Goal: Communication & Community: Answer question/provide support

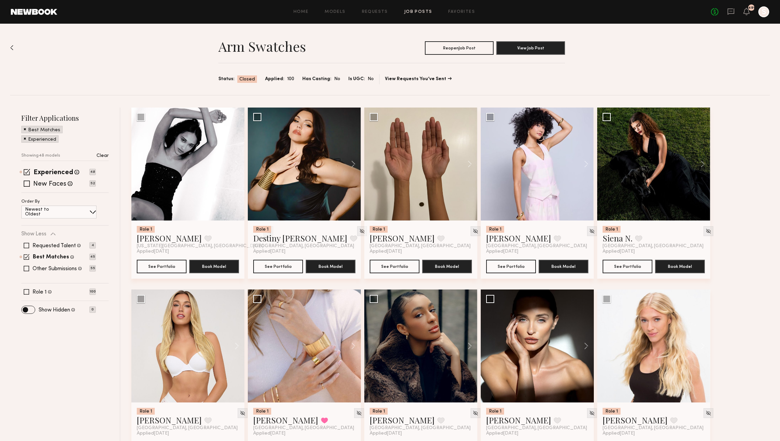
click at [421, 10] on link "Job Posts" at bounding box center [418, 12] width 28 height 4
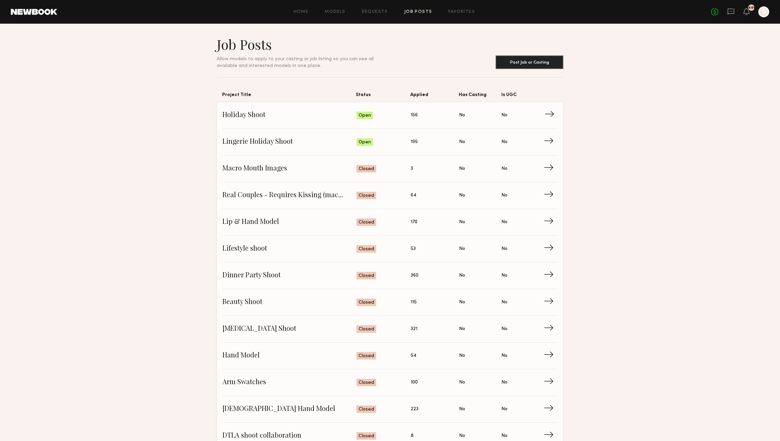
click at [443, 122] on link "Holiday Shoot Status: Open Applied: 156 Has Casting: No Is UGC: No →" at bounding box center [389, 115] width 335 height 27
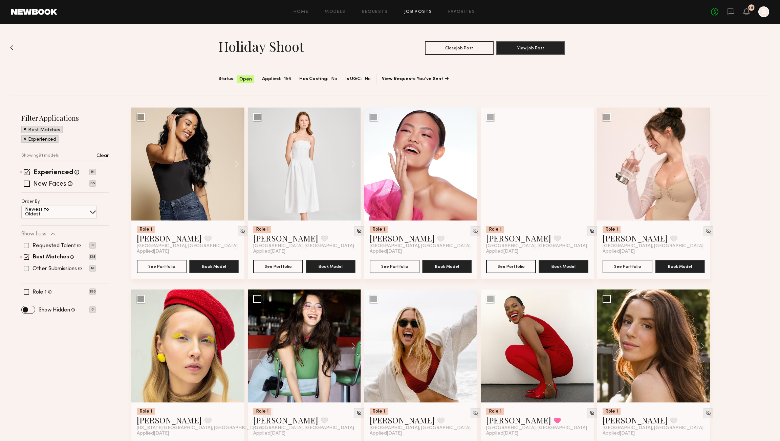
click at [730, 16] on link at bounding box center [730, 12] width 7 height 8
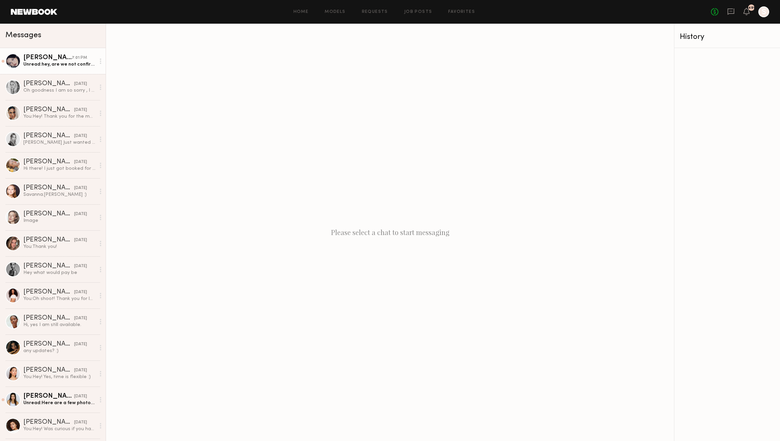
click at [72, 64] on div "Unread: hey, are we not confirming job?" at bounding box center [59, 64] width 72 height 6
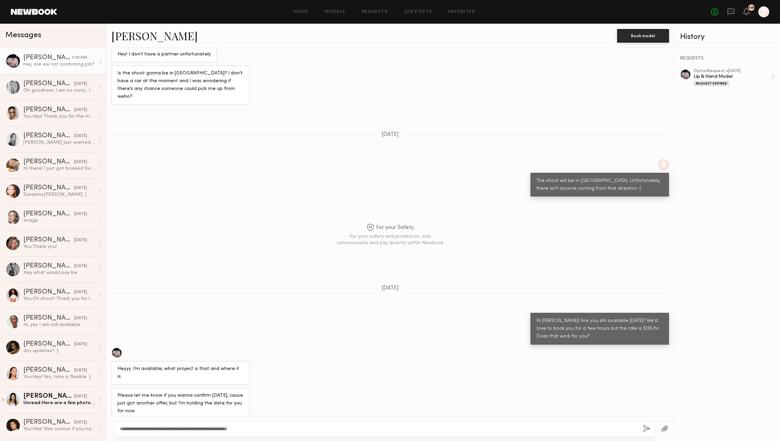
type textarea "**********"
click at [647, 426] on button "button" at bounding box center [646, 429] width 7 height 8
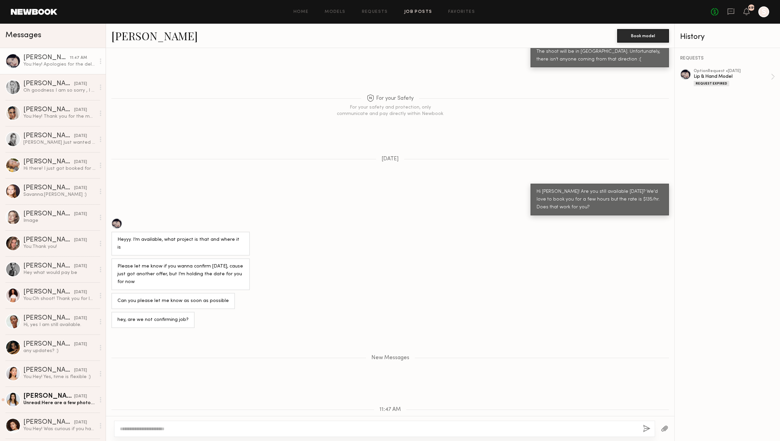
click at [413, 13] on link "Job Posts" at bounding box center [418, 12] width 28 height 4
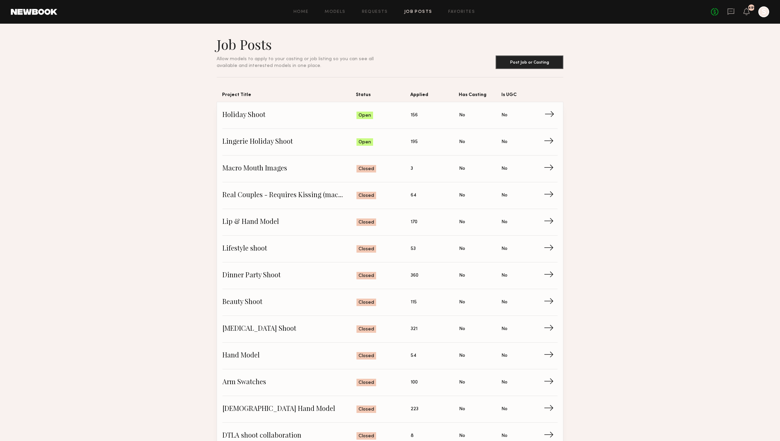
click at [260, 112] on span "Holiday Shoot" at bounding box center [289, 115] width 134 height 10
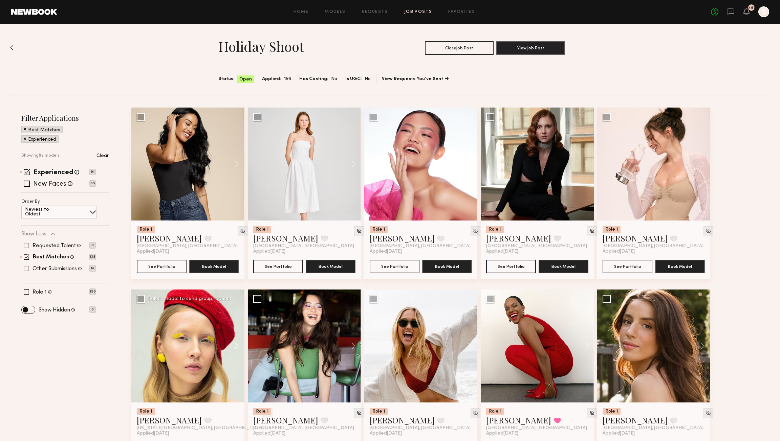
click at [239, 345] on button at bounding box center [234, 346] width 22 height 113
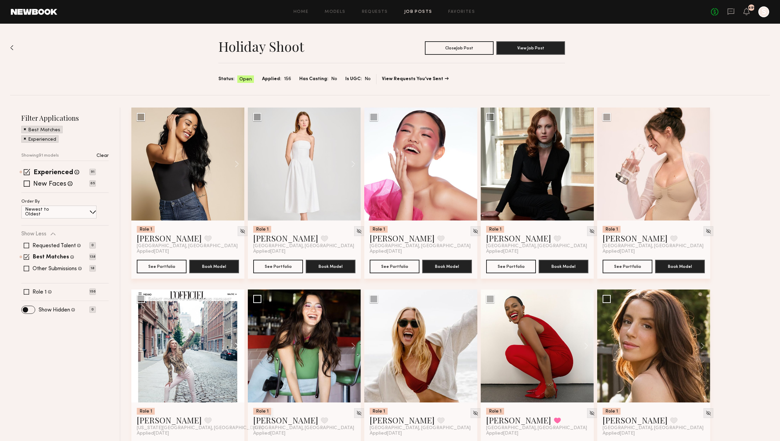
click at [239, 345] on button at bounding box center [234, 346] width 22 height 113
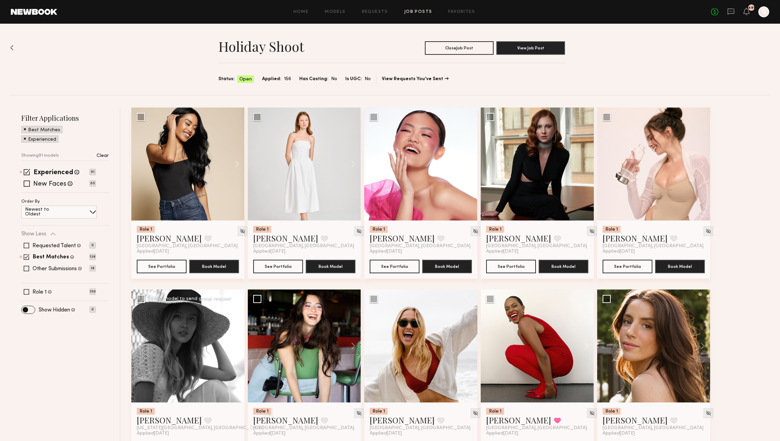
click at [239, 345] on button at bounding box center [234, 346] width 22 height 113
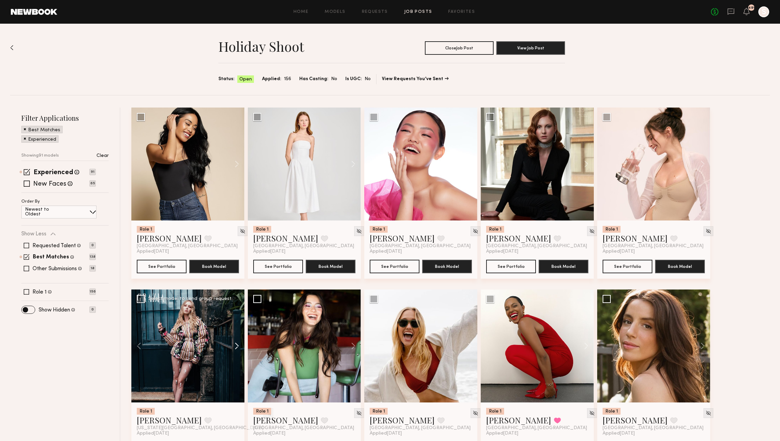
click at [239, 345] on button at bounding box center [234, 346] width 22 height 113
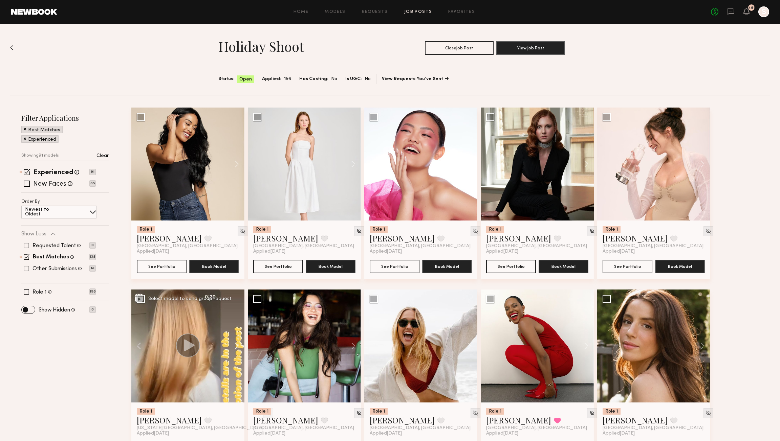
click at [239, 345] on button at bounding box center [234, 346] width 22 height 113
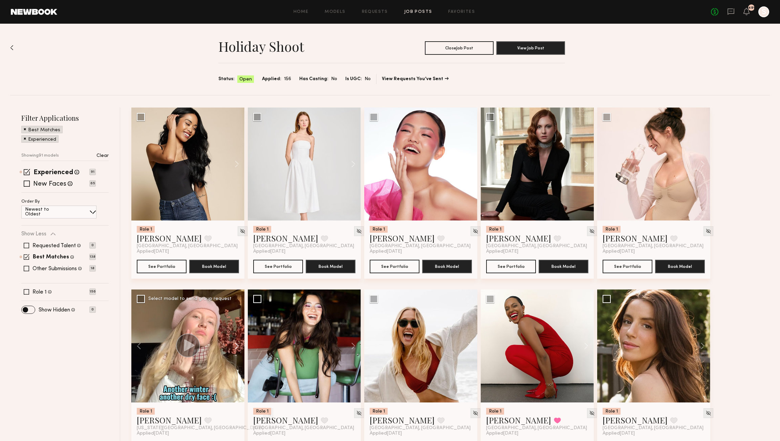
click at [239, 345] on button at bounding box center [234, 346] width 22 height 113
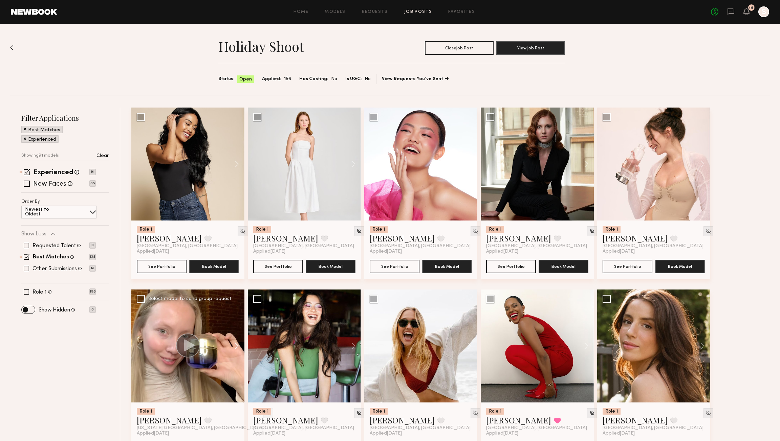
click at [239, 345] on button at bounding box center [234, 346] width 22 height 113
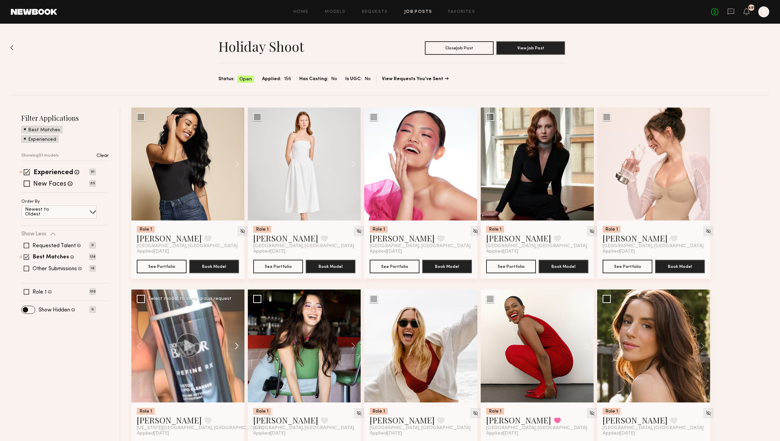
click at [239, 345] on button at bounding box center [234, 346] width 22 height 113
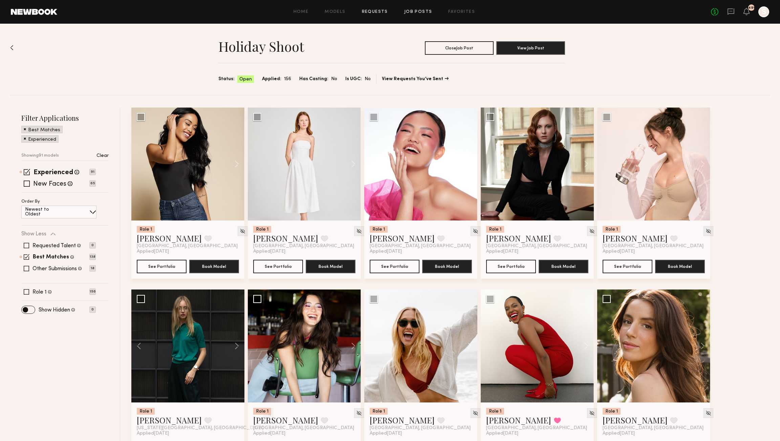
click at [375, 14] on link "Requests" at bounding box center [375, 12] width 26 height 4
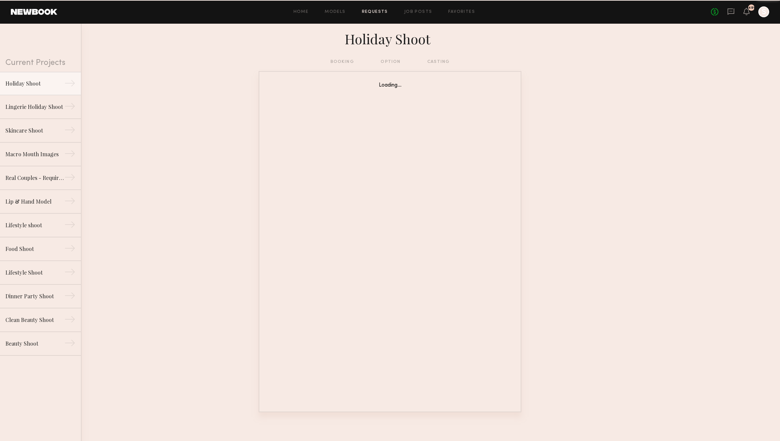
click at [724, 11] on div "No fees up to $5,000 491 S" at bounding box center [740, 11] width 58 height 11
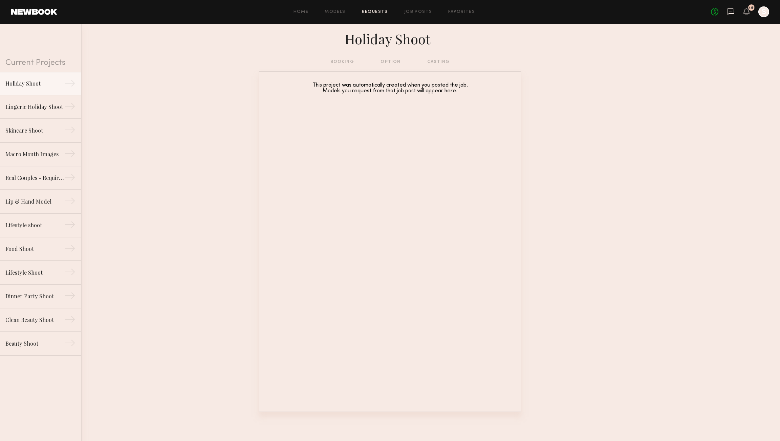
click at [728, 13] on icon at bounding box center [730, 11] width 7 height 7
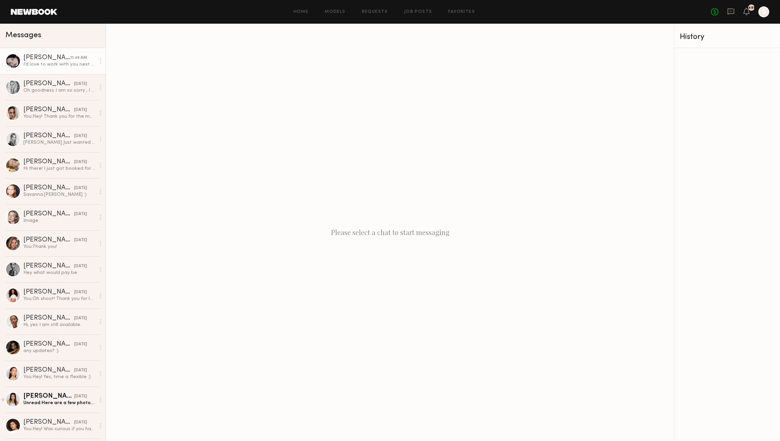
click at [62, 60] on div "[PERSON_NAME]" at bounding box center [46, 57] width 47 height 7
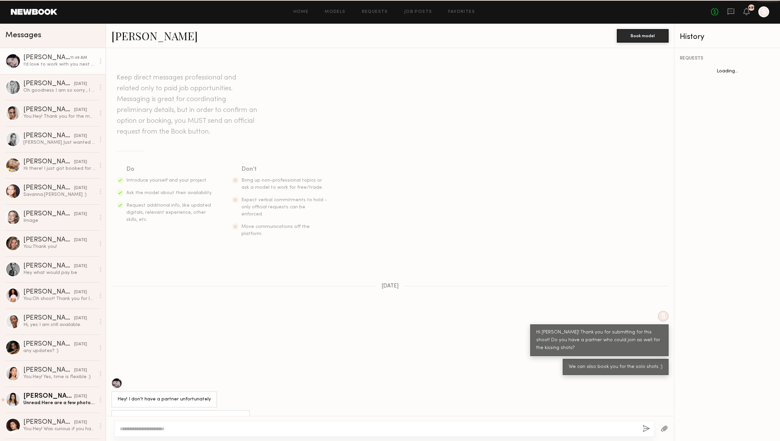
scroll to position [534, 0]
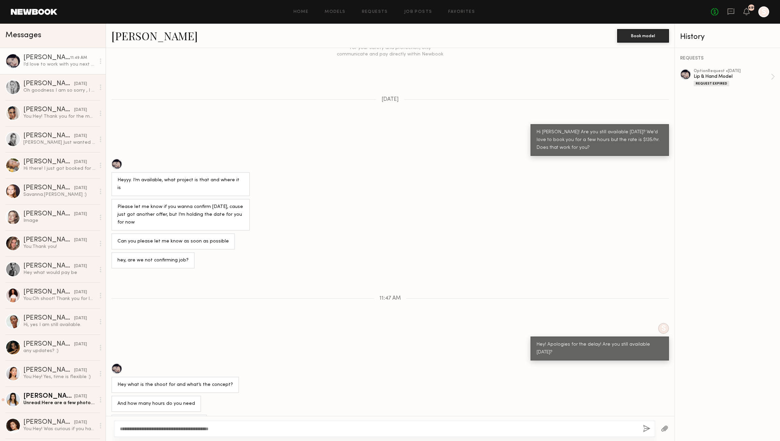
type textarea "**********"
click at [648, 426] on button "button" at bounding box center [646, 429] width 7 height 8
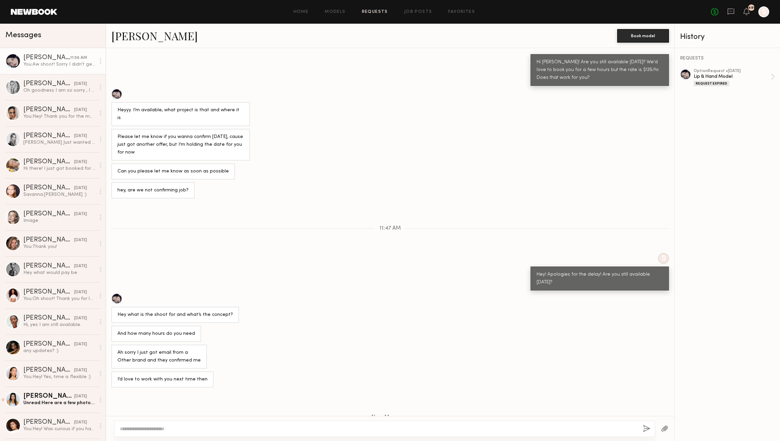
click at [386, 14] on link "Requests" at bounding box center [375, 12] width 26 height 4
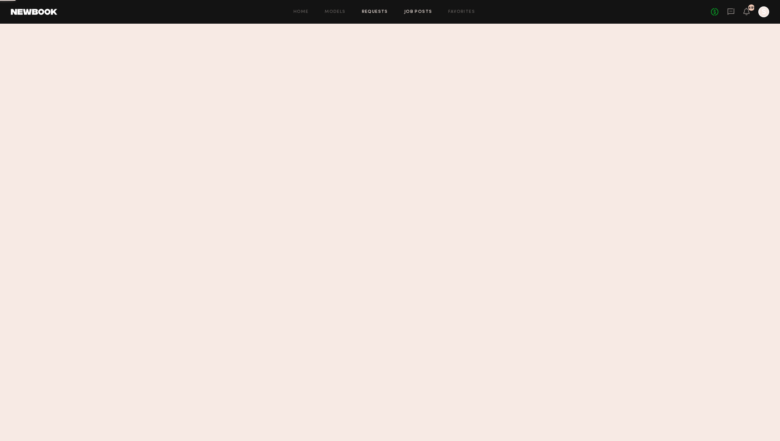
click at [412, 11] on link "Job Posts" at bounding box center [418, 12] width 28 height 4
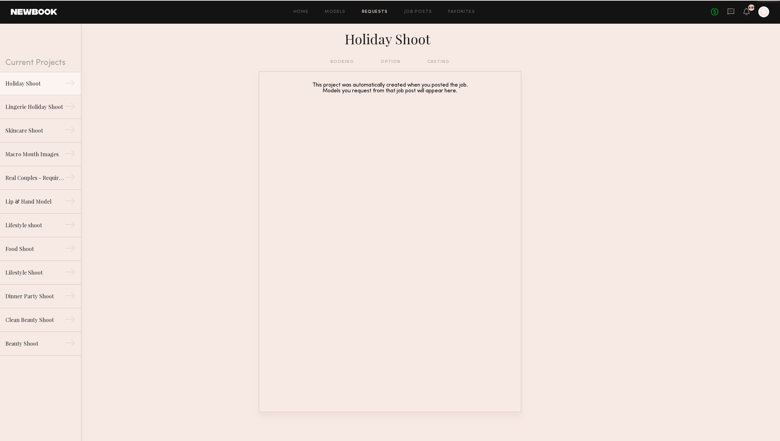
click at [376, 11] on link "Requests" at bounding box center [375, 12] width 26 height 4
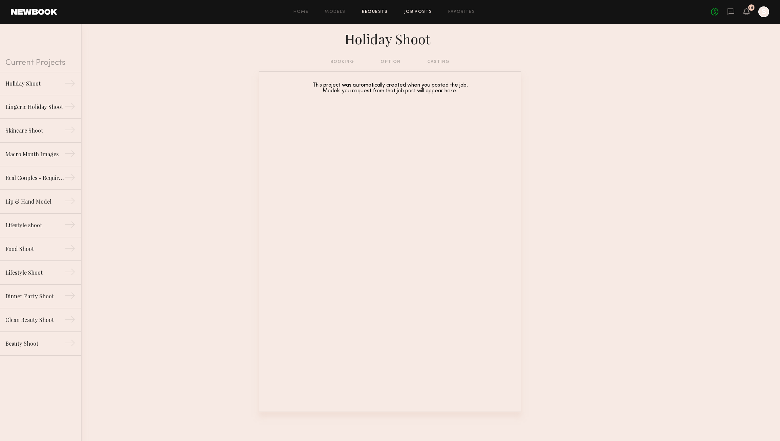
click at [412, 11] on link "Job Posts" at bounding box center [418, 12] width 28 height 4
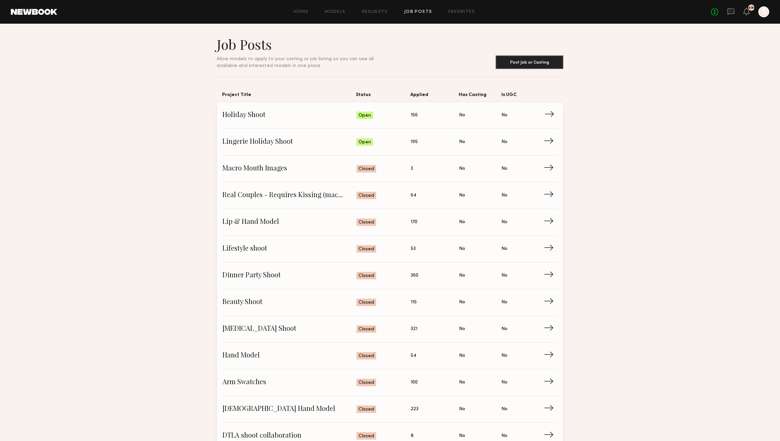
click at [549, 116] on span "→" at bounding box center [551, 115] width 14 height 10
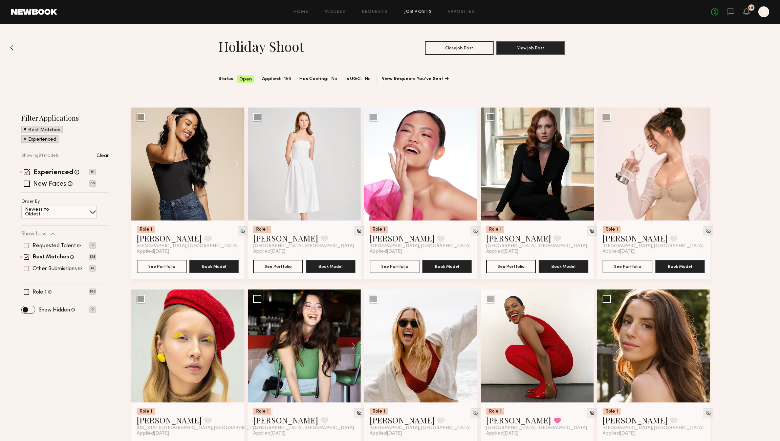
click at [421, 10] on link "Job Posts" at bounding box center [418, 12] width 28 height 4
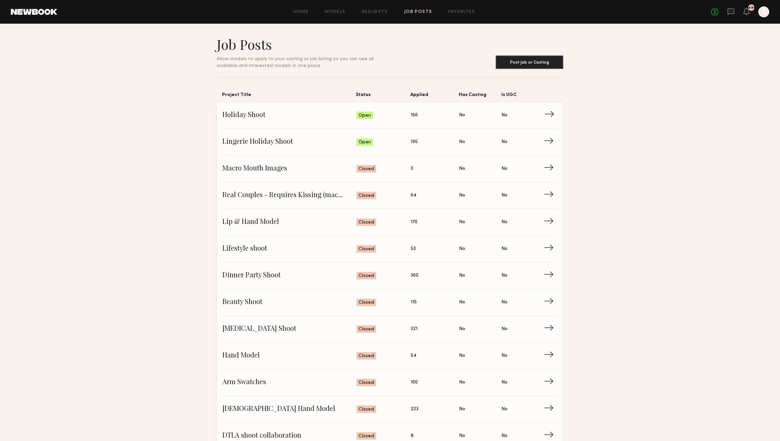
click at [452, 112] on span "Applied: 156" at bounding box center [434, 115] width 48 height 10
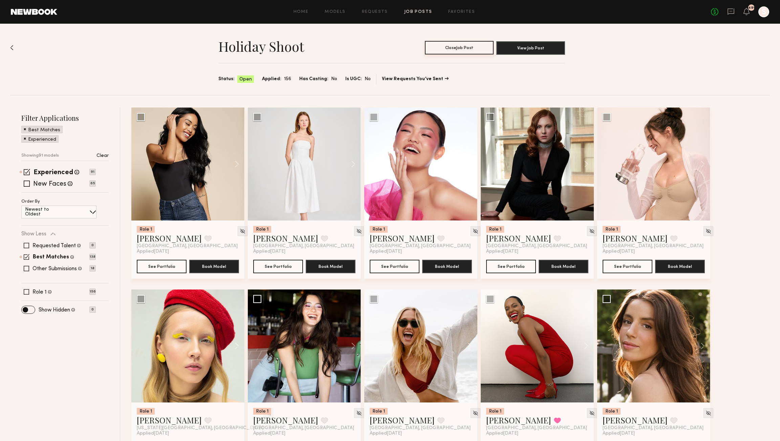
click at [466, 49] on button "Close Job Post" at bounding box center [459, 48] width 69 height 14
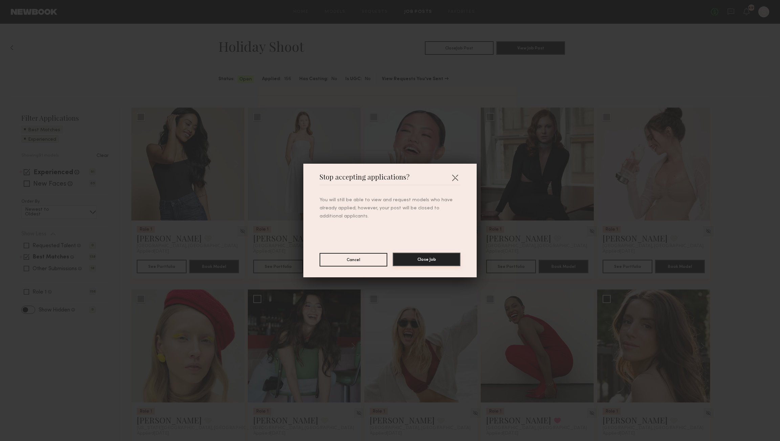
click at [424, 265] on button "Close Job" at bounding box center [427, 260] width 68 height 14
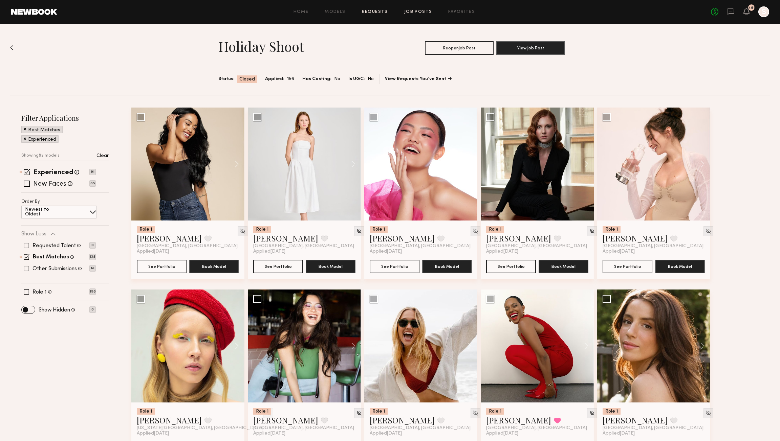
click at [378, 12] on link "Requests" at bounding box center [375, 12] width 26 height 4
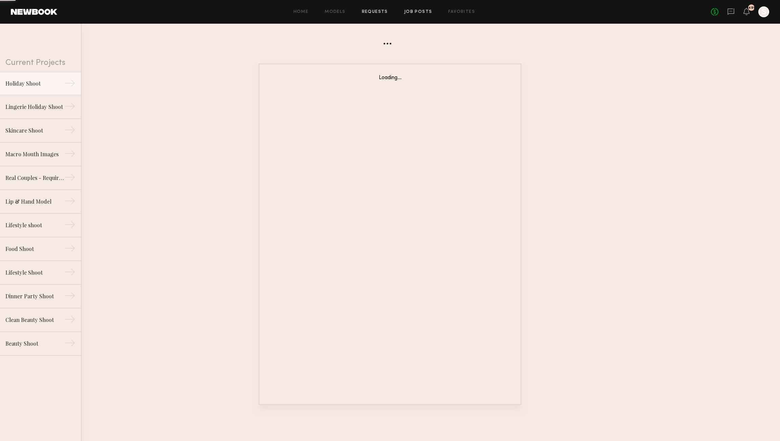
click at [414, 13] on link "Job Posts" at bounding box center [418, 12] width 28 height 4
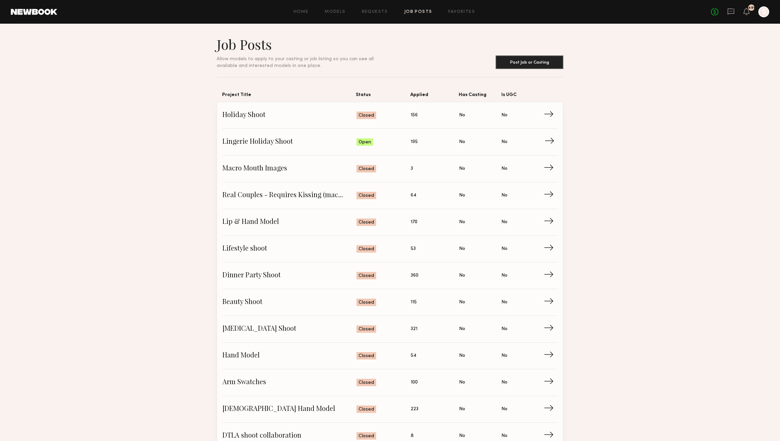
click at [519, 147] on span "Is UGC: No" at bounding box center [522, 142] width 42 height 10
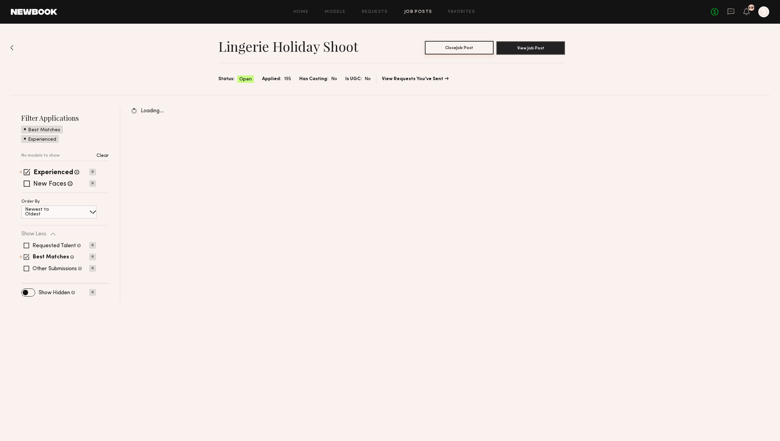
click at [465, 52] on button "Close Job Post" at bounding box center [459, 48] width 69 height 14
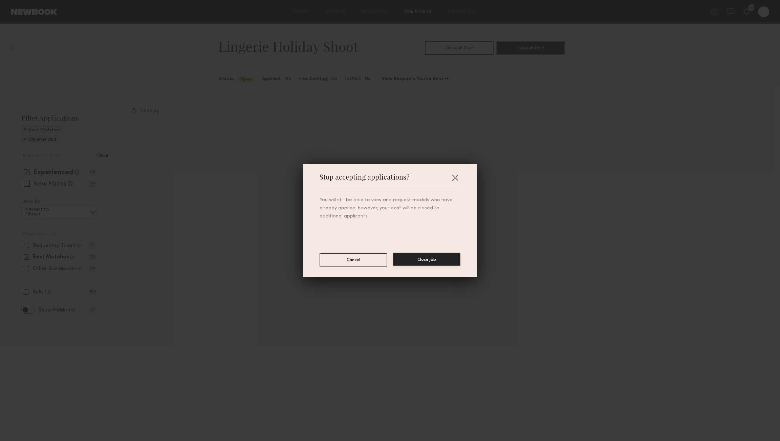
click at [416, 263] on button "Close Job" at bounding box center [427, 260] width 68 height 14
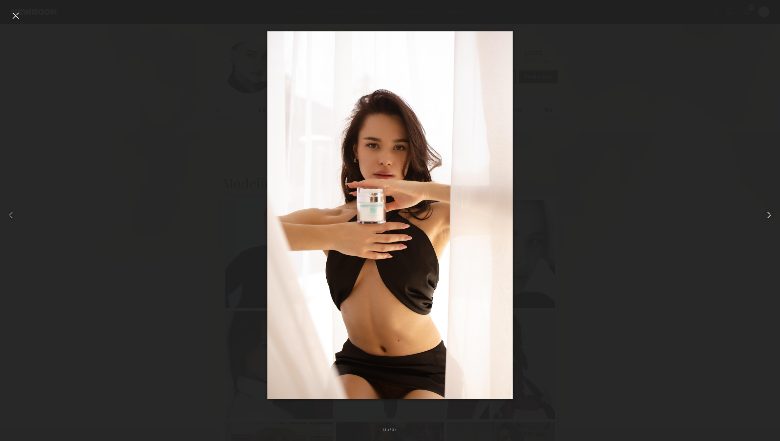
click at [763, 212] on common-icon at bounding box center [768, 215] width 11 height 11
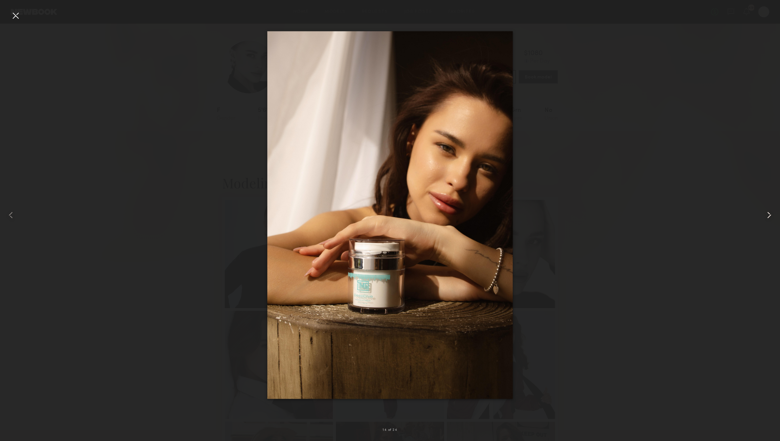
click at [763, 212] on common-icon at bounding box center [768, 215] width 11 height 11
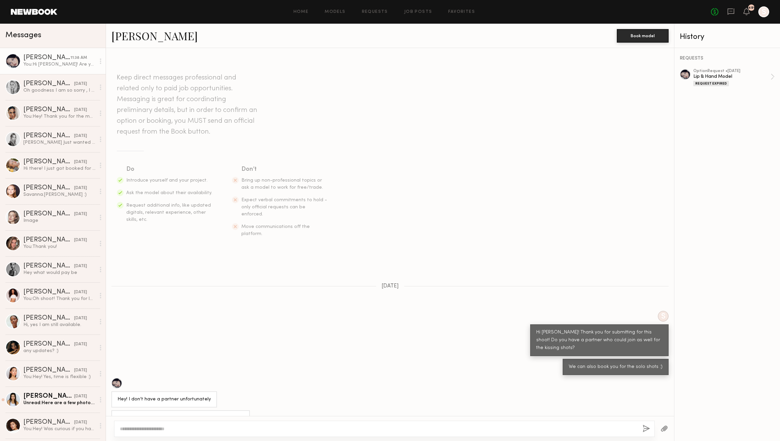
scroll to position [474, 0]
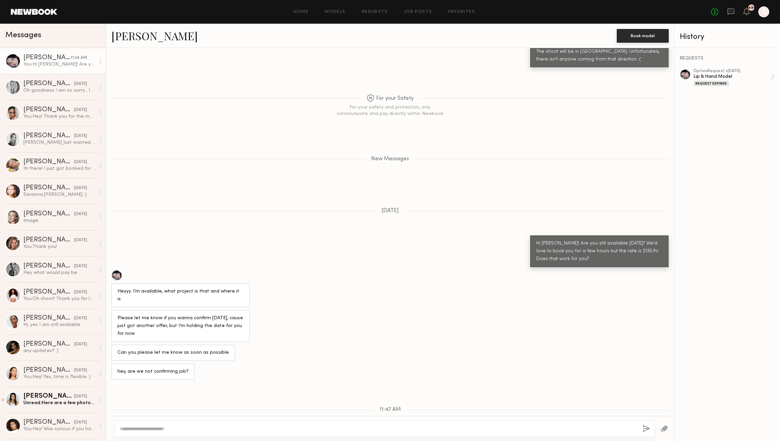
click at [684, 73] on div at bounding box center [684, 74] width 11 height 11
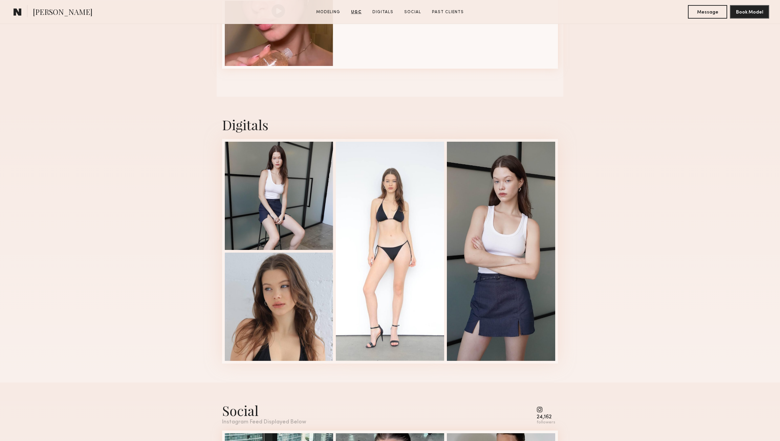
scroll to position [1246, 0]
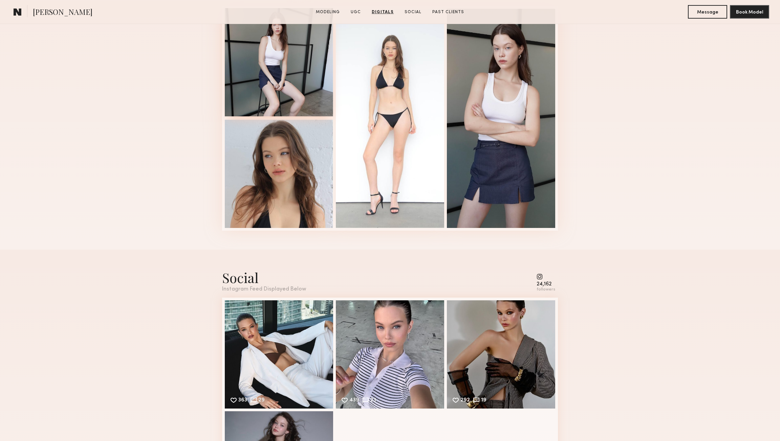
click at [288, 83] on div at bounding box center [279, 62] width 108 height 108
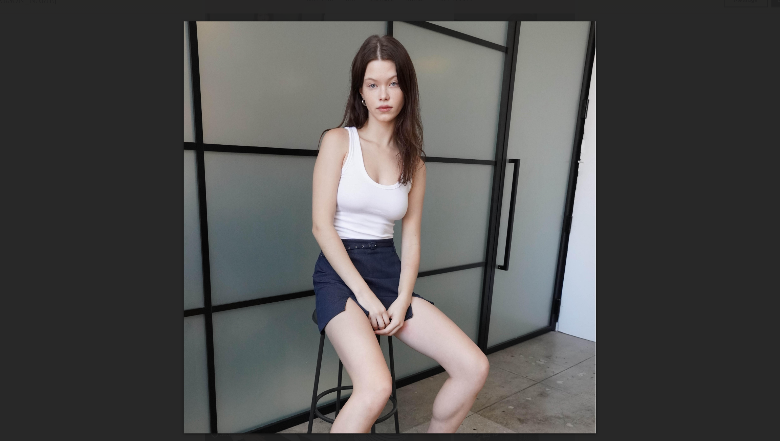
click at [720, 237] on div at bounding box center [390, 215] width 780 height 409
click at [687, 218] on div at bounding box center [390, 215] width 780 height 409
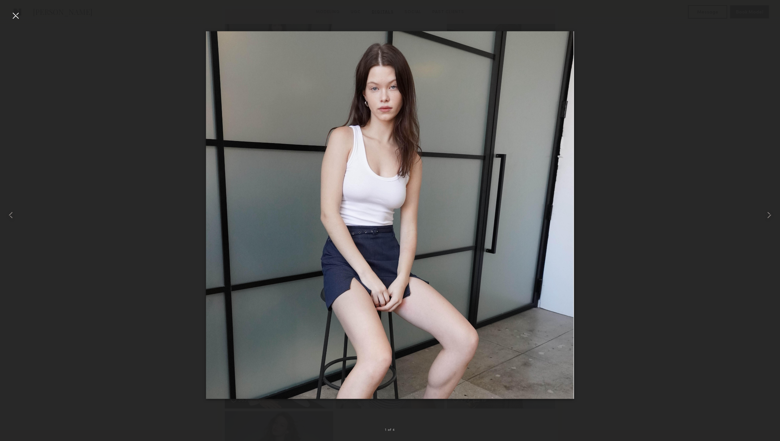
click at [20, 13] on div at bounding box center [15, 15] width 11 height 11
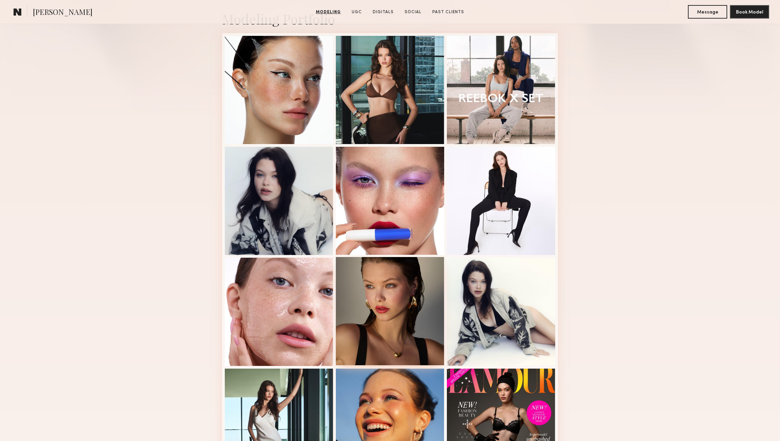
scroll to position [147, 0]
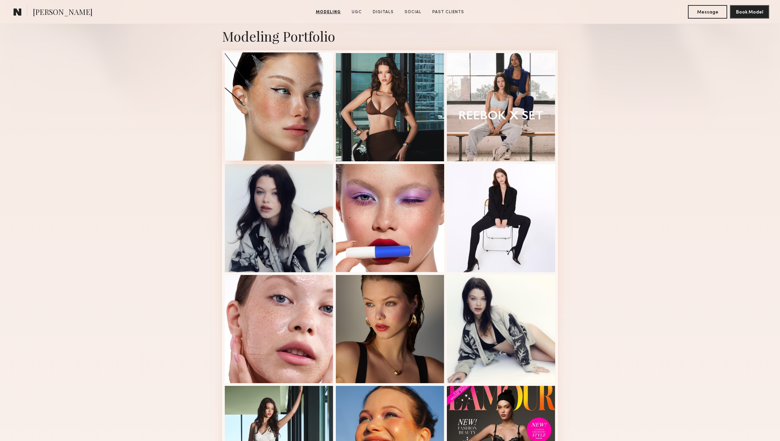
click at [267, 109] on div at bounding box center [279, 106] width 108 height 108
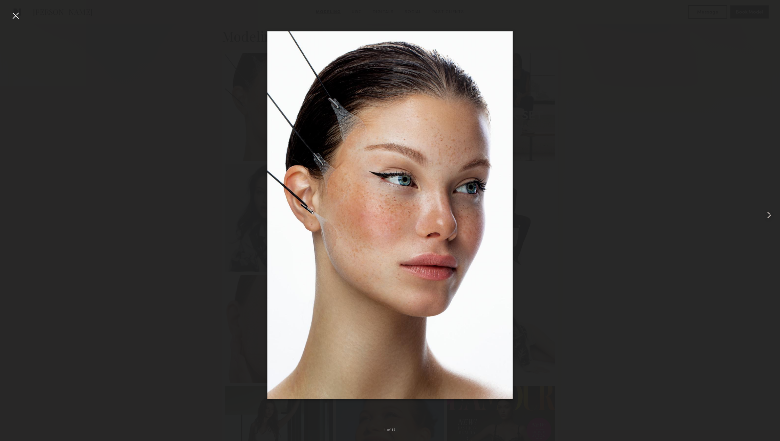
click at [771, 213] on common-icon at bounding box center [768, 215] width 11 height 11
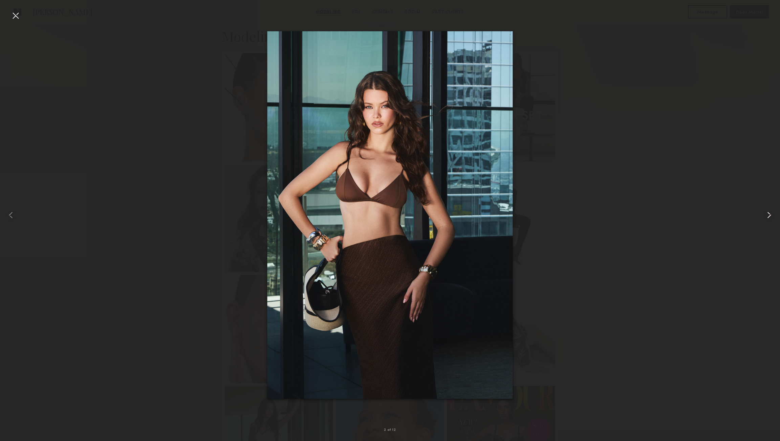
click at [771, 213] on common-icon at bounding box center [768, 215] width 11 height 11
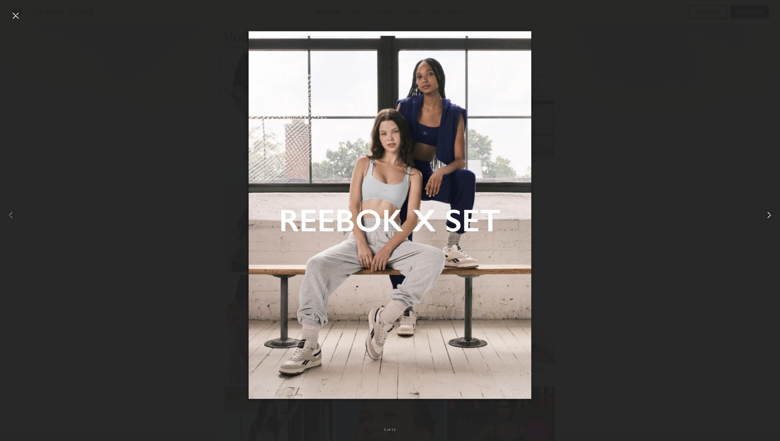
click at [770, 213] on common-icon at bounding box center [768, 215] width 11 height 11
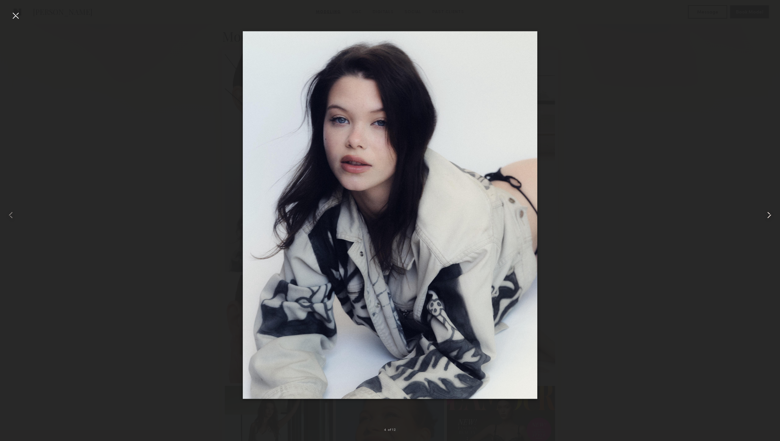
click at [770, 213] on common-icon at bounding box center [768, 215] width 11 height 11
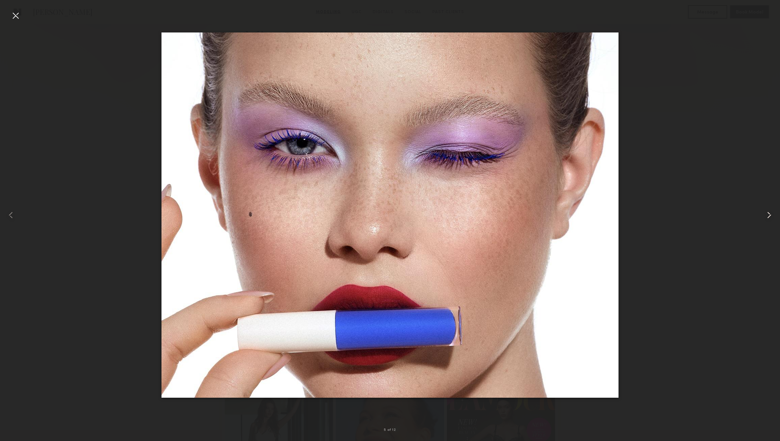
click at [770, 213] on common-icon at bounding box center [768, 215] width 11 height 11
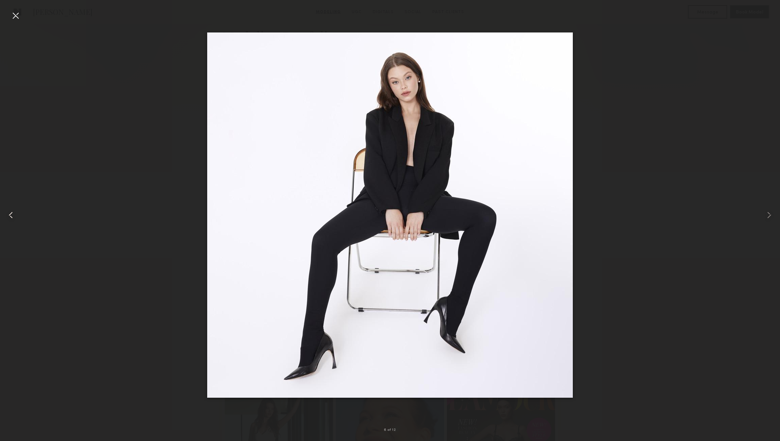
click at [7, 214] on common-icon at bounding box center [10, 215] width 11 height 11
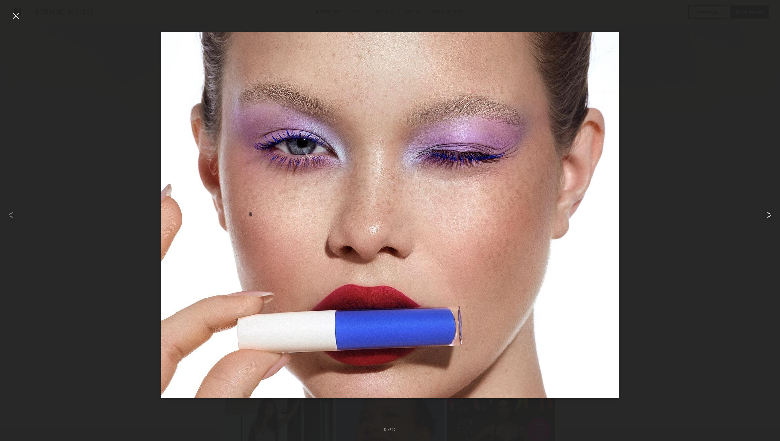
click at [773, 213] on common-icon at bounding box center [768, 215] width 11 height 11
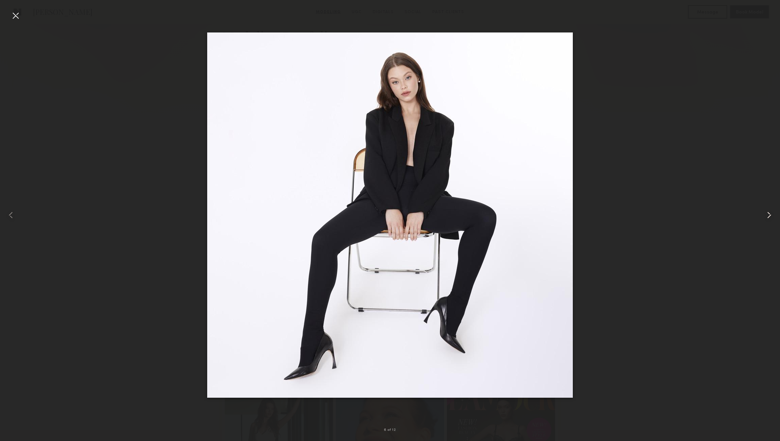
click at [773, 213] on common-icon at bounding box center [768, 215] width 11 height 11
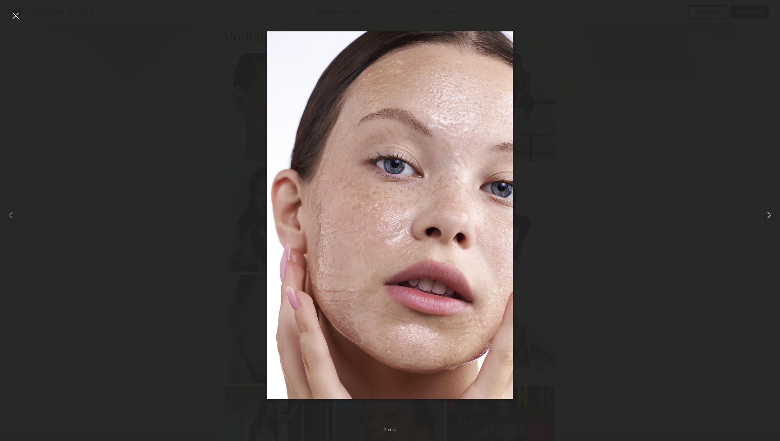
click at [773, 213] on common-icon at bounding box center [768, 215] width 11 height 11
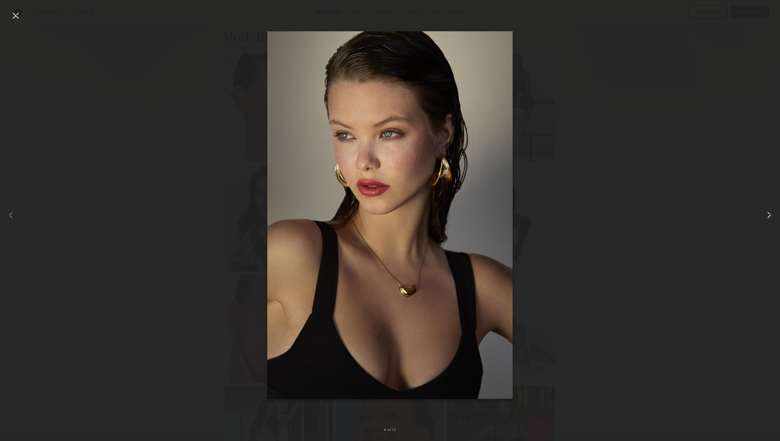
click at [773, 213] on common-icon at bounding box center [768, 215] width 11 height 11
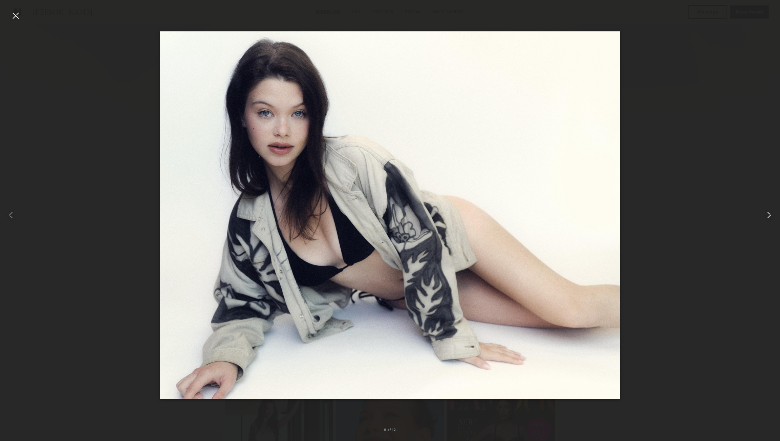
click at [773, 213] on common-icon at bounding box center [768, 215] width 11 height 11
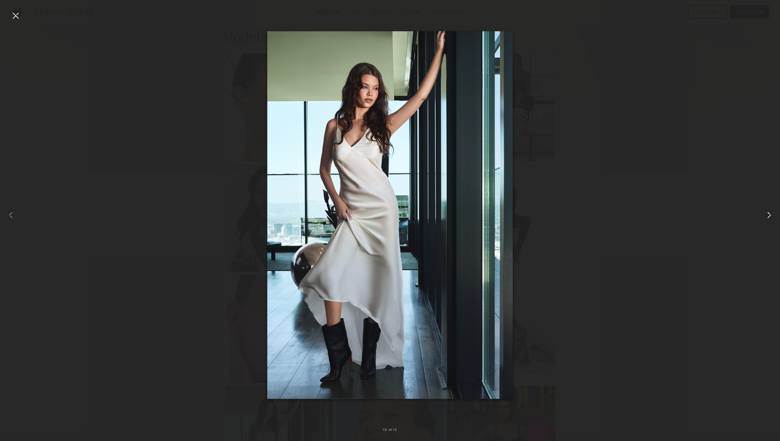
click at [773, 213] on common-icon at bounding box center [768, 215] width 11 height 11
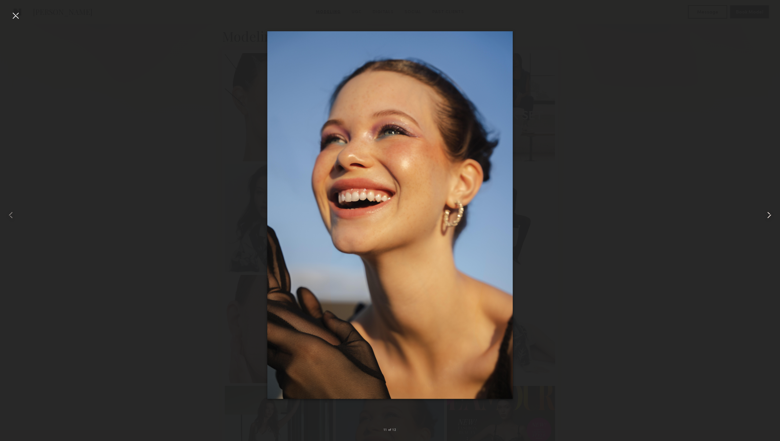
click at [773, 213] on common-icon at bounding box center [768, 215] width 11 height 11
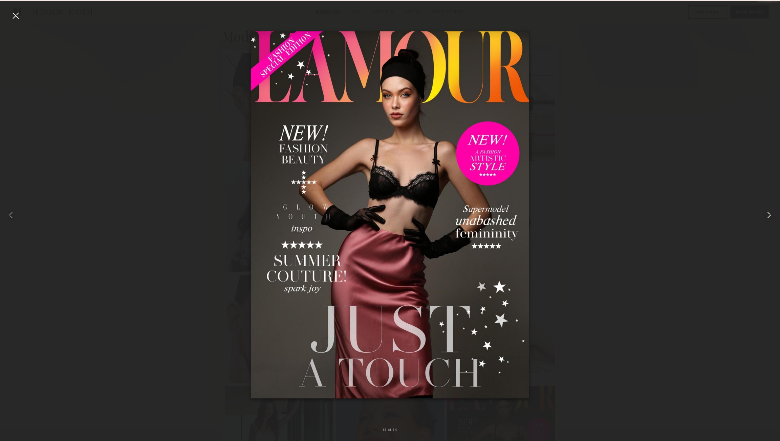
click at [773, 213] on common-icon at bounding box center [768, 215] width 11 height 11
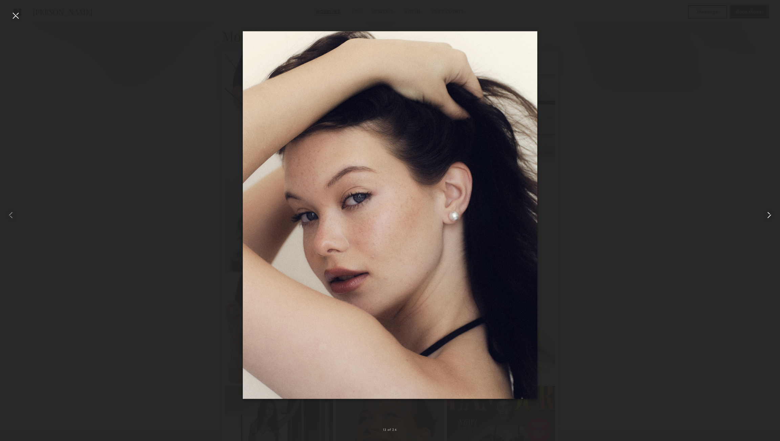
click at [773, 213] on common-icon at bounding box center [768, 215] width 11 height 11
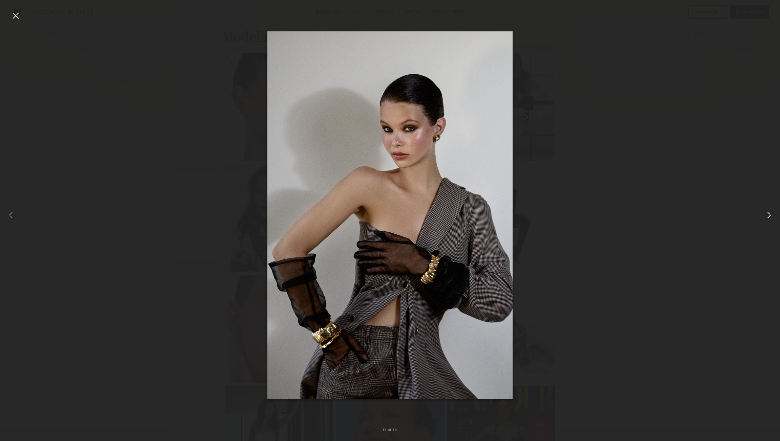
click at [773, 213] on common-icon at bounding box center [768, 215] width 11 height 11
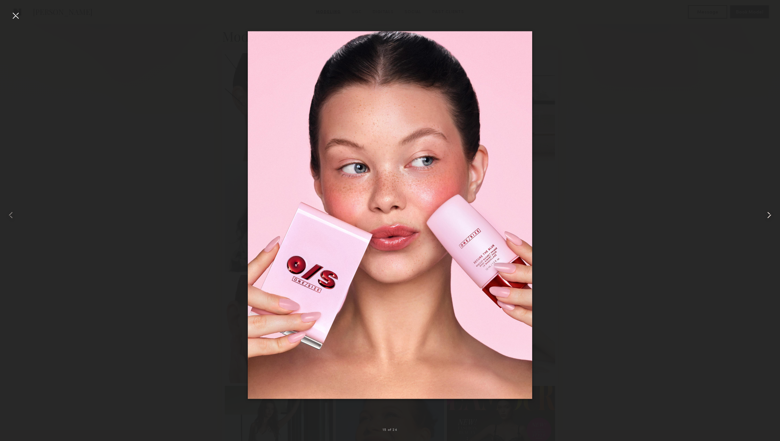
click at [773, 213] on common-icon at bounding box center [768, 215] width 11 height 11
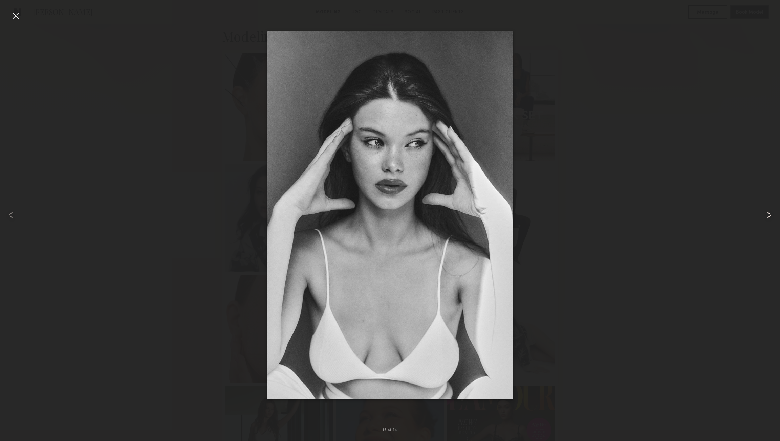
click at [773, 213] on common-icon at bounding box center [768, 215] width 11 height 11
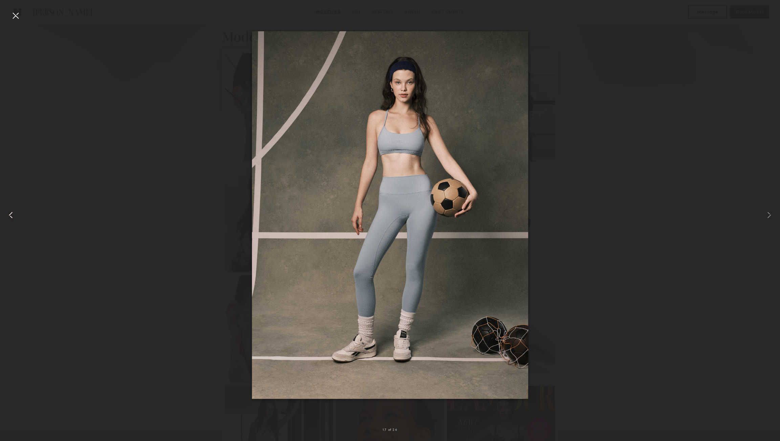
click at [10, 217] on common-icon at bounding box center [10, 215] width 11 height 11
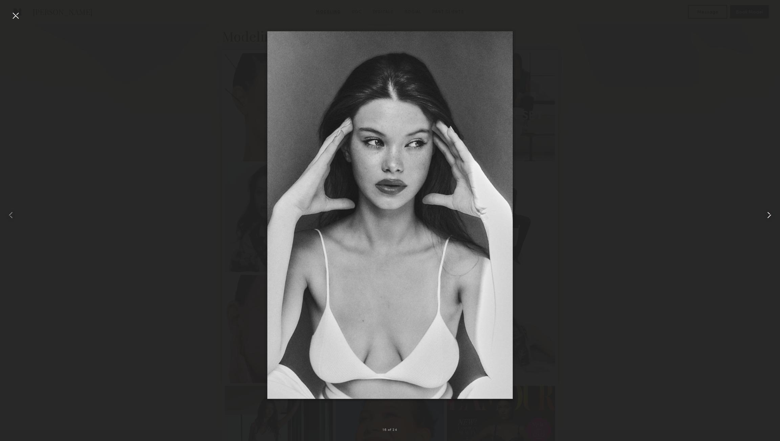
click at [770, 216] on common-icon at bounding box center [768, 215] width 11 height 11
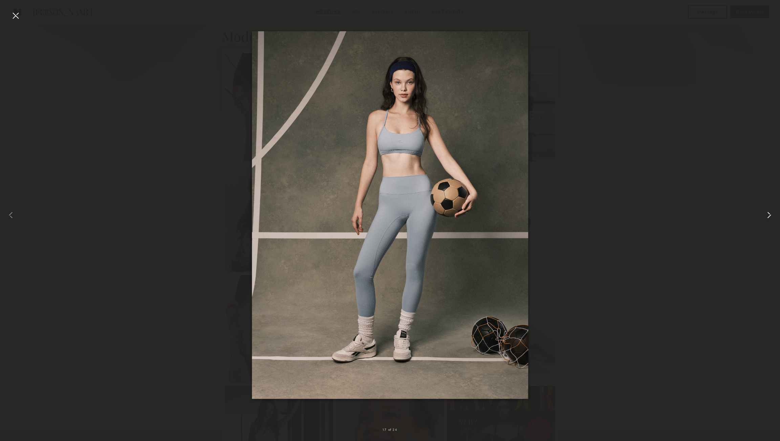
click at [770, 216] on common-icon at bounding box center [768, 215] width 11 height 11
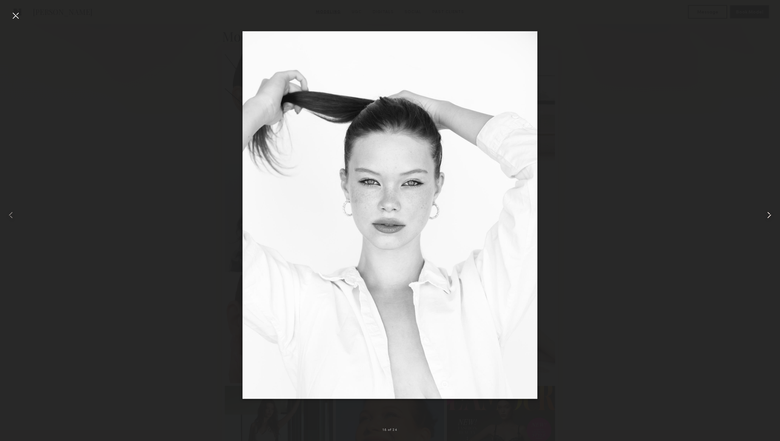
click at [770, 216] on common-icon at bounding box center [768, 215] width 11 height 11
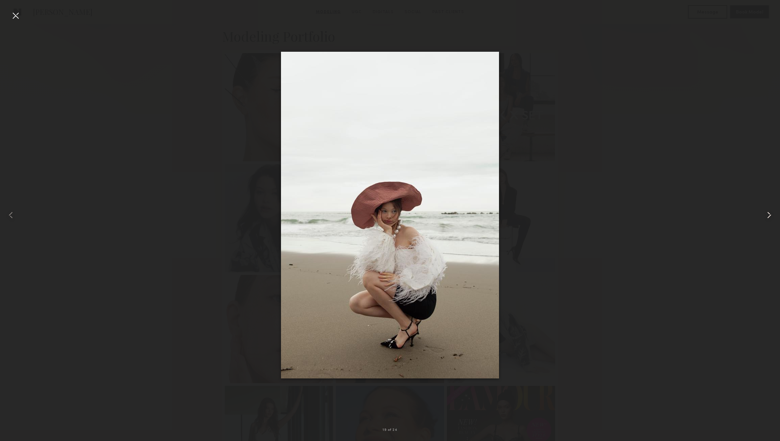
click at [770, 216] on common-icon at bounding box center [768, 215] width 11 height 11
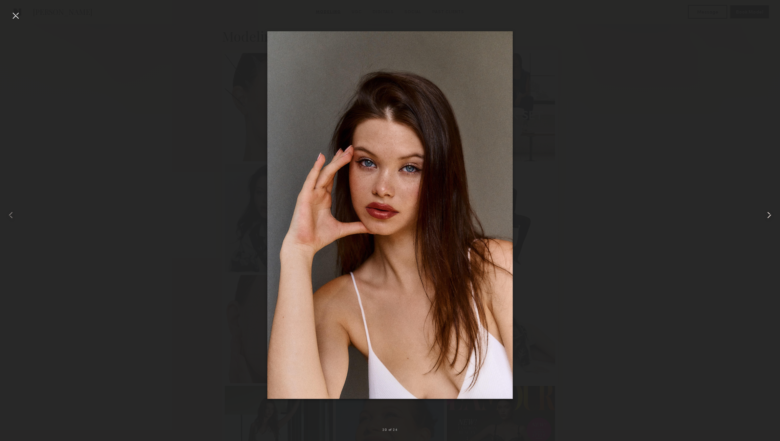
click at [770, 216] on common-icon at bounding box center [768, 215] width 11 height 11
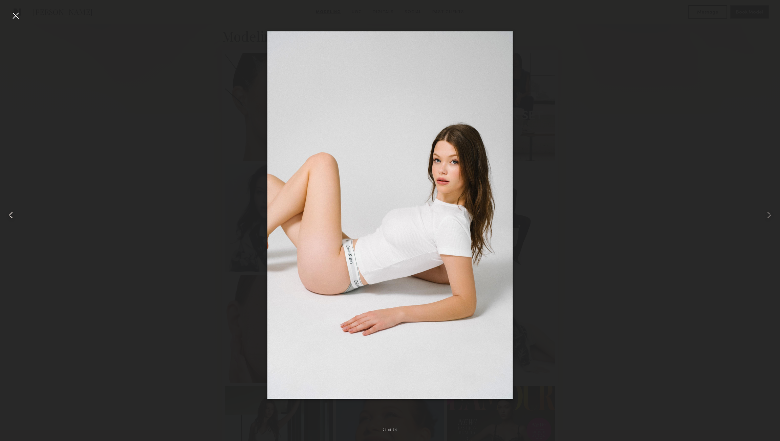
click at [8, 214] on common-icon at bounding box center [10, 215] width 11 height 11
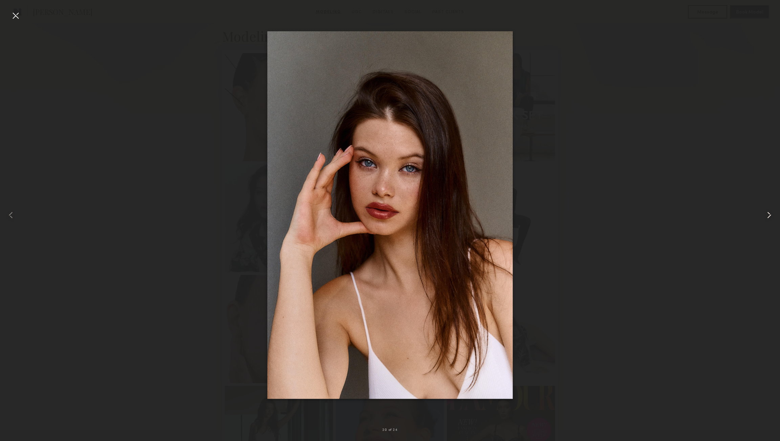
click at [767, 213] on common-icon at bounding box center [768, 215] width 11 height 11
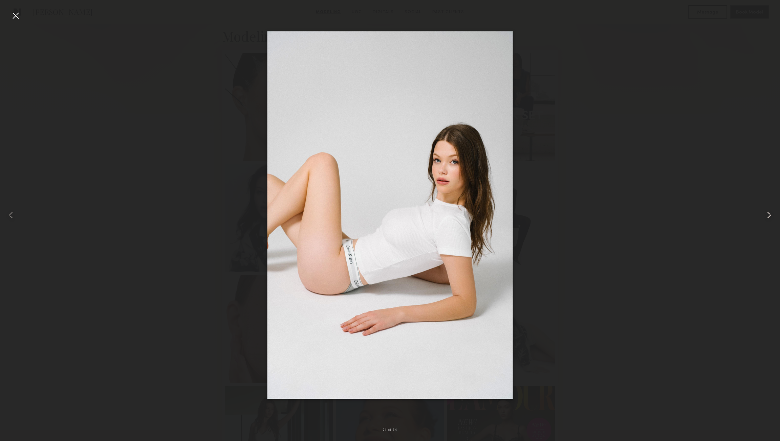
click at [767, 213] on common-icon at bounding box center [768, 215] width 11 height 11
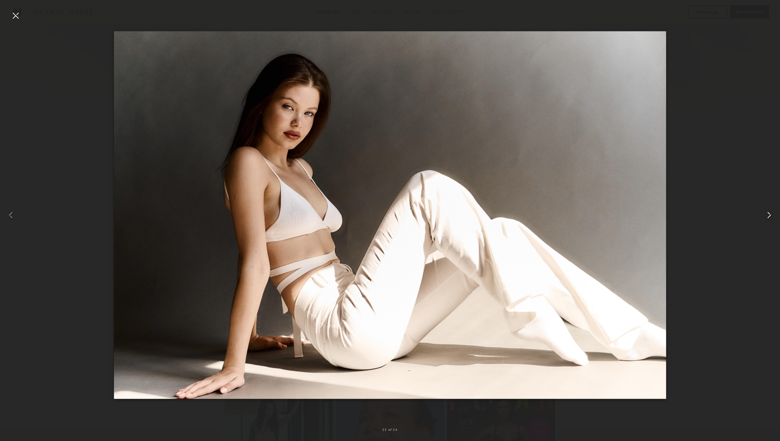
click at [770, 217] on common-icon at bounding box center [768, 215] width 11 height 11
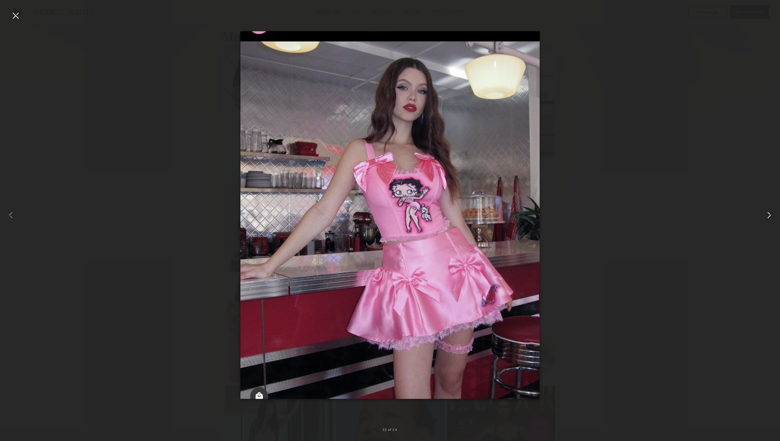
click at [770, 217] on common-icon at bounding box center [768, 215] width 11 height 11
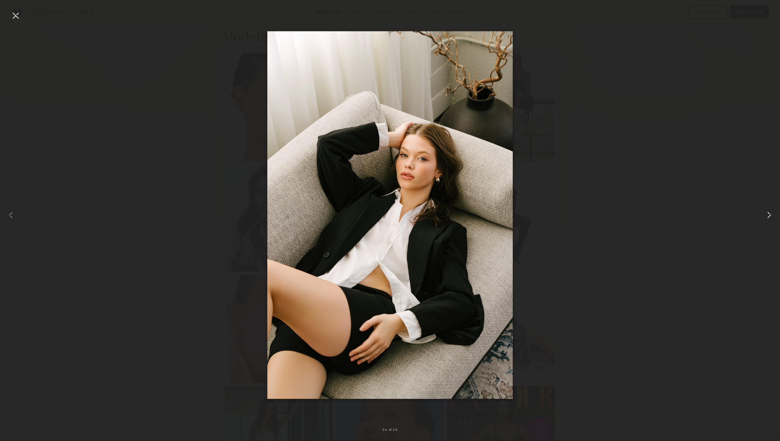
click at [770, 217] on common-icon at bounding box center [768, 215] width 11 height 11
click at [767, 214] on common-icon at bounding box center [768, 215] width 11 height 11
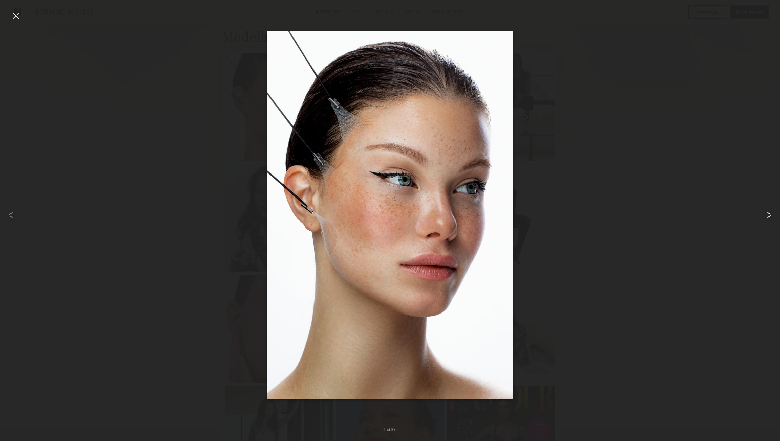
click at [767, 214] on common-icon at bounding box center [768, 215] width 11 height 11
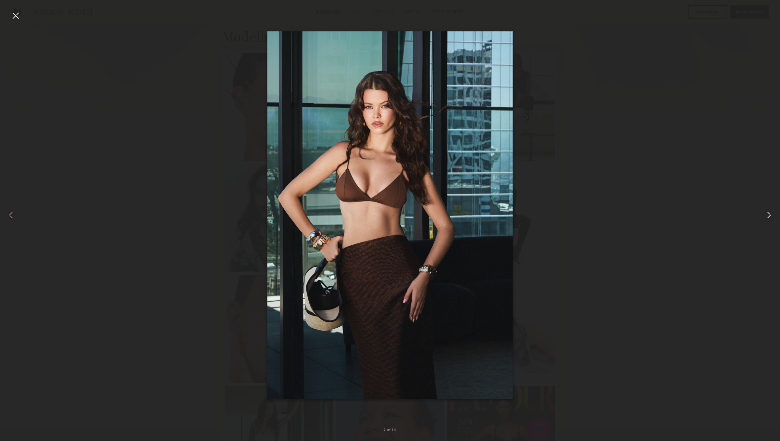
click at [767, 214] on common-icon at bounding box center [768, 215] width 11 height 11
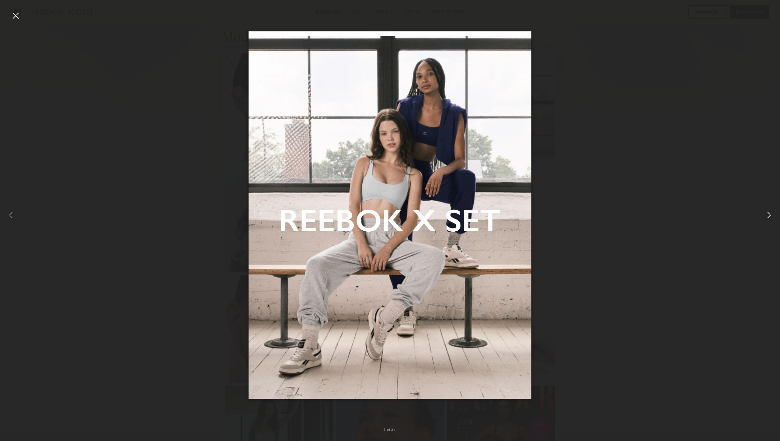
click at [767, 214] on common-icon at bounding box center [768, 215] width 11 height 11
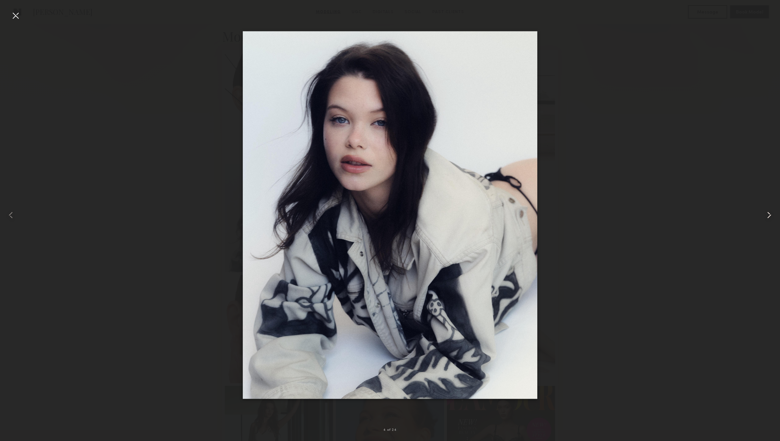
click at [767, 214] on common-icon at bounding box center [768, 215] width 11 height 11
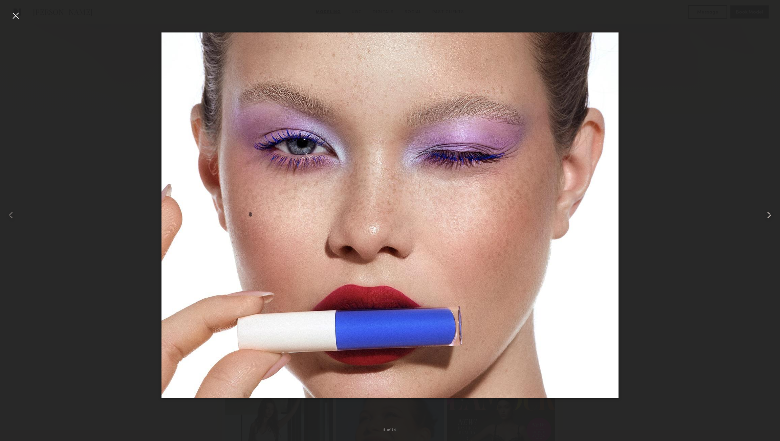
click at [767, 214] on common-icon at bounding box center [768, 215] width 11 height 11
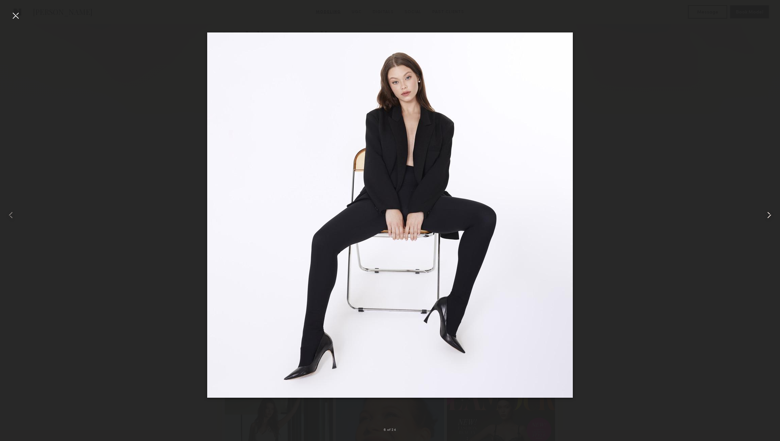
click at [767, 214] on common-icon at bounding box center [768, 215] width 11 height 11
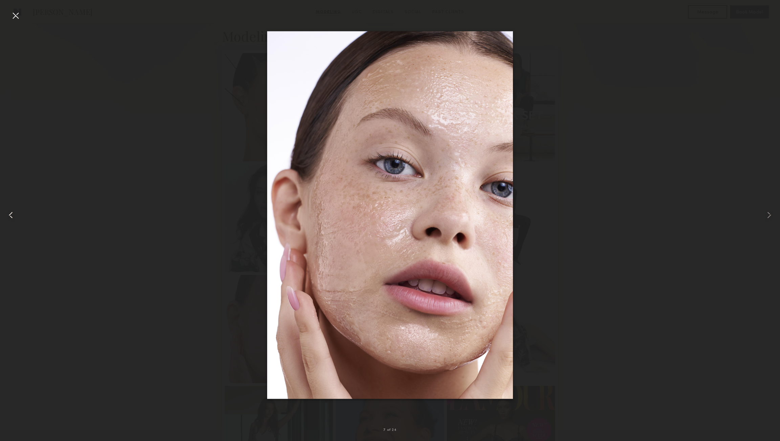
click at [15, 215] on common-icon at bounding box center [10, 215] width 11 height 11
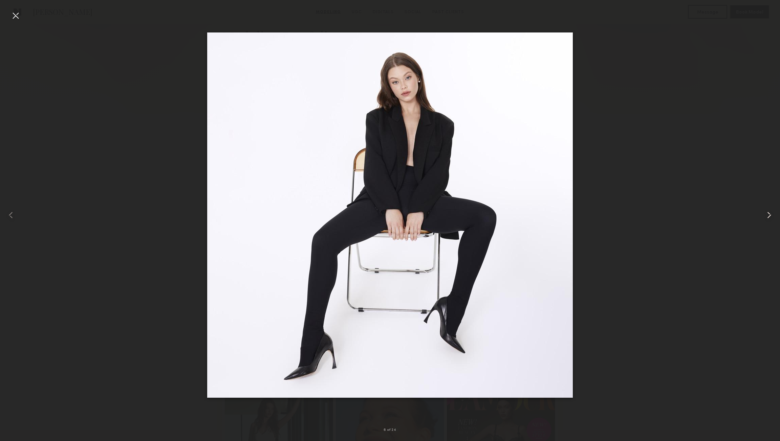
click at [770, 218] on common-icon at bounding box center [768, 215] width 11 height 11
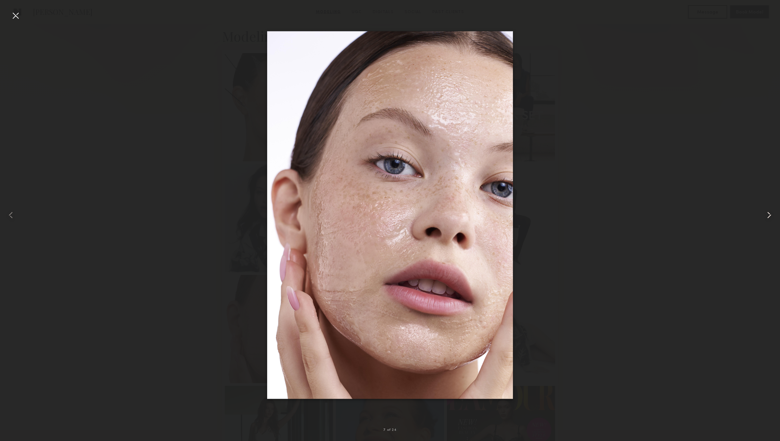
click at [770, 218] on common-icon at bounding box center [768, 215] width 11 height 11
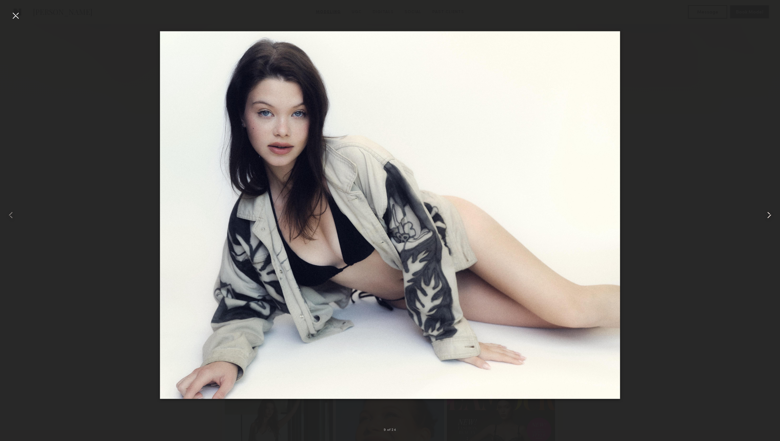
click at [770, 218] on common-icon at bounding box center [768, 215] width 11 height 11
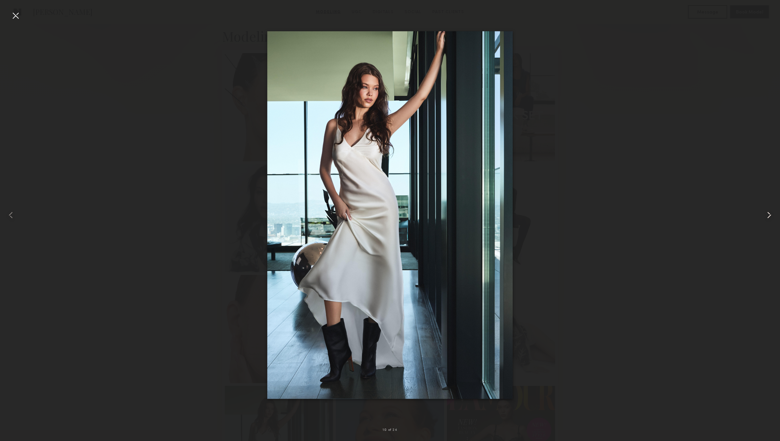
click at [770, 218] on common-icon at bounding box center [768, 215] width 11 height 11
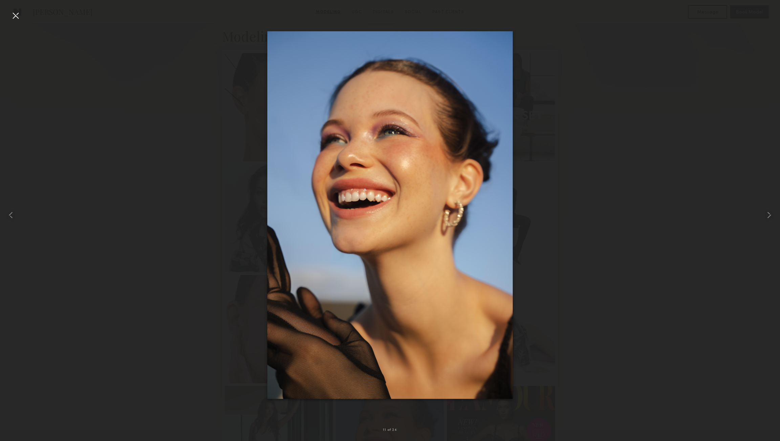
click at [16, 16] on div at bounding box center [15, 15] width 11 height 11
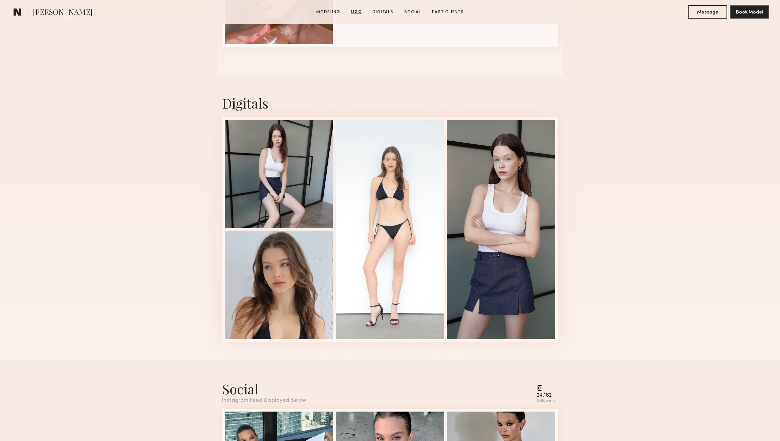
scroll to position [1560, 0]
click at [301, 286] on div at bounding box center [279, 284] width 108 height 108
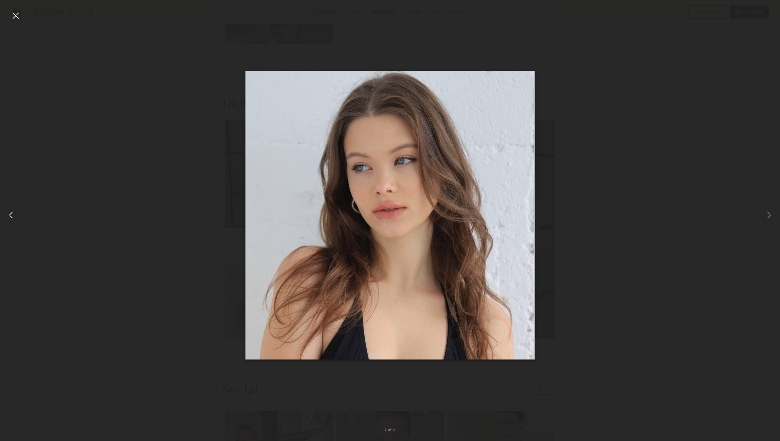
click at [8, 216] on common-icon at bounding box center [10, 215] width 11 height 11
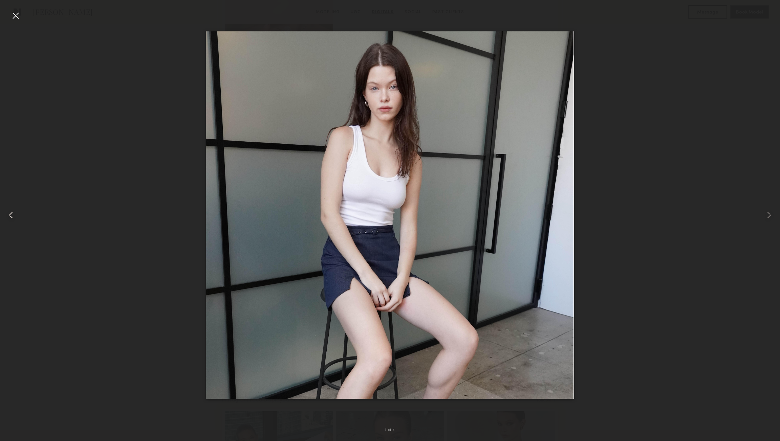
click at [8, 216] on common-icon at bounding box center [10, 215] width 11 height 11
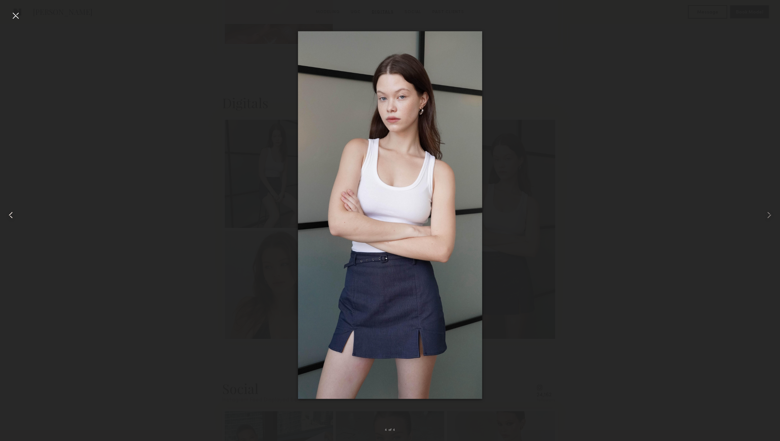
click at [8, 216] on common-icon at bounding box center [10, 215] width 11 height 11
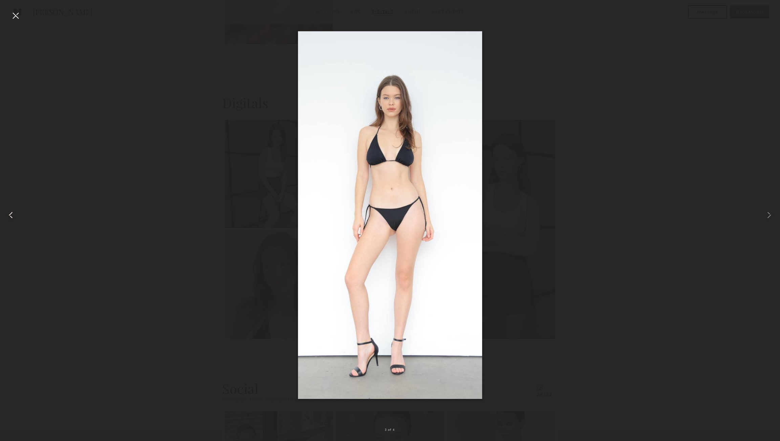
click at [8, 216] on common-icon at bounding box center [10, 215] width 11 height 11
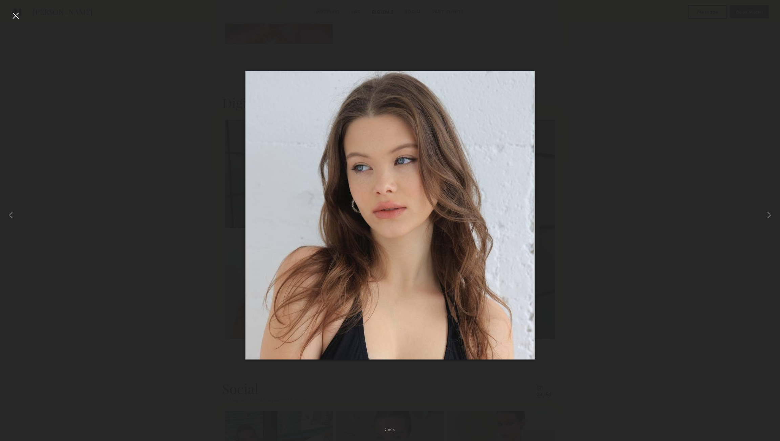
click at [18, 16] on div at bounding box center [15, 15] width 11 height 11
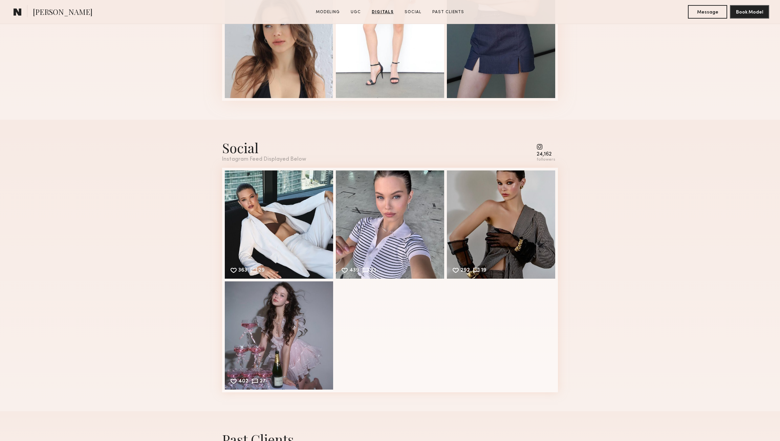
scroll to position [1822, 0]
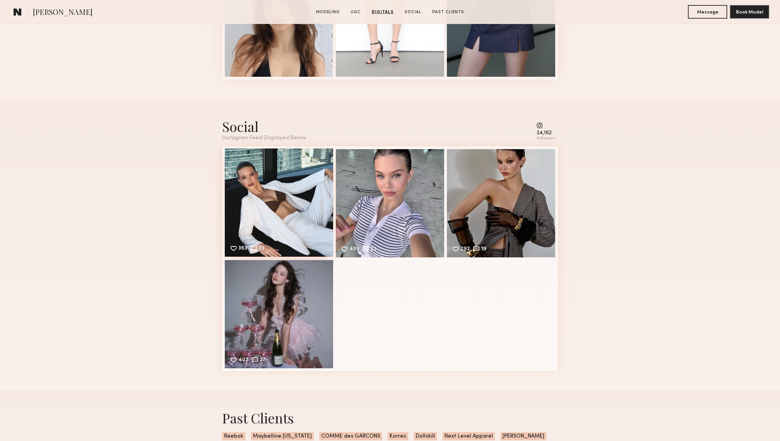
click at [286, 183] on div "363 29 Likes & comments displayed to show model’s engagement" at bounding box center [279, 203] width 108 height 108
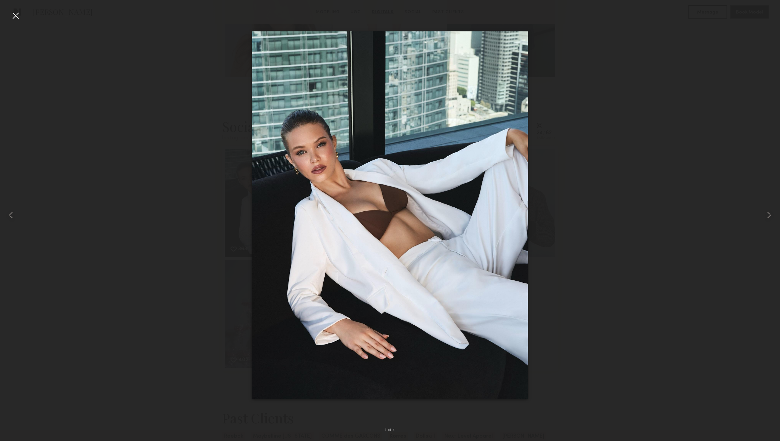
click at [15, 16] on div at bounding box center [15, 15] width 11 height 11
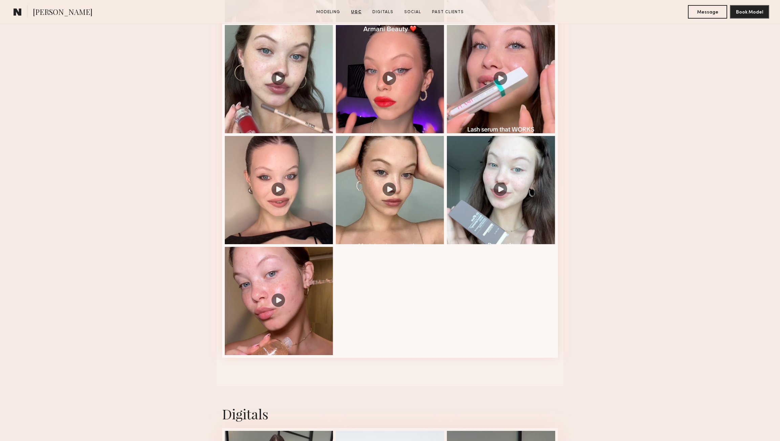
scroll to position [1240, 0]
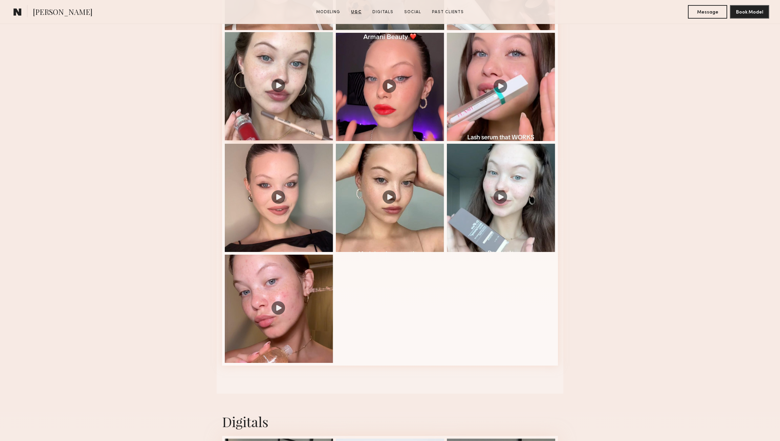
click at [304, 61] on div at bounding box center [279, 86] width 108 height 108
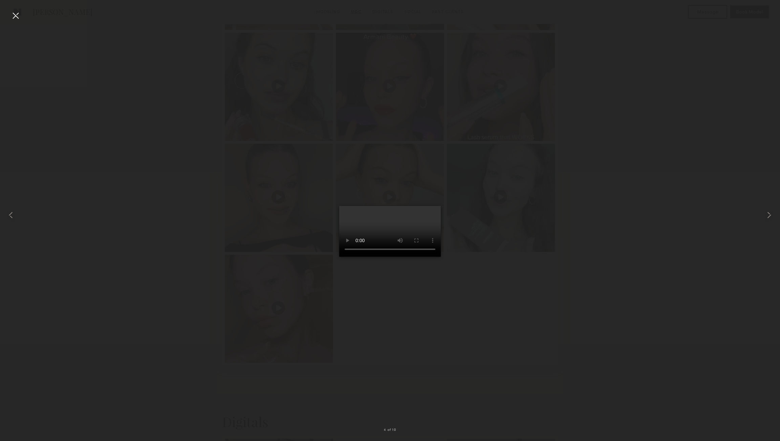
click at [394, 227] on video at bounding box center [390, 231] width 102 height 51
click at [12, 18] on div at bounding box center [15, 15] width 11 height 11
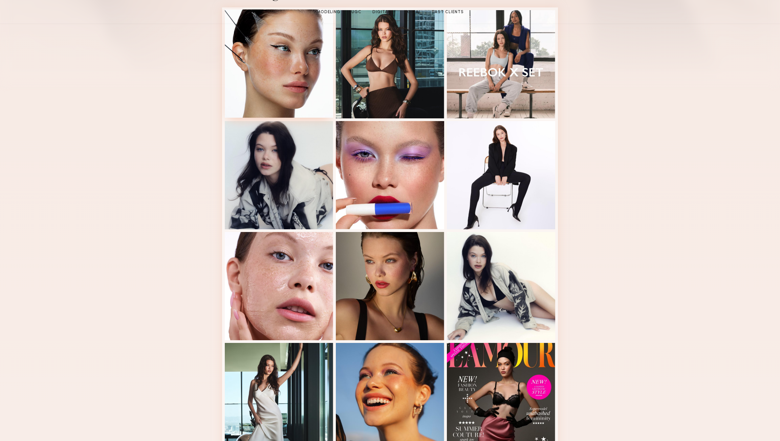
scroll to position [200, 0]
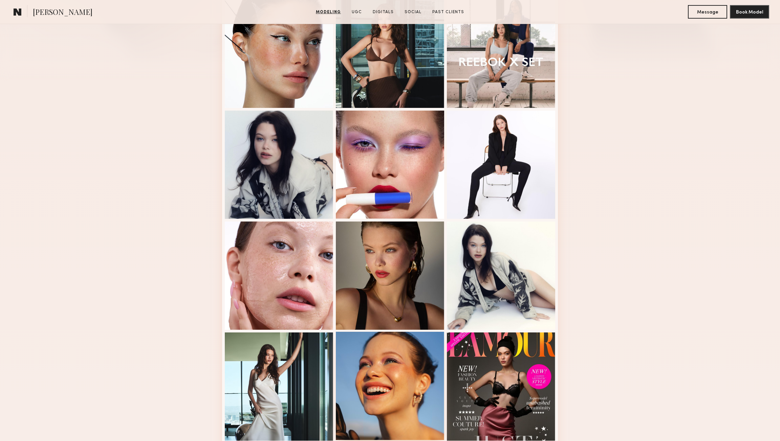
click at [366, 376] on div at bounding box center [390, 386] width 108 height 108
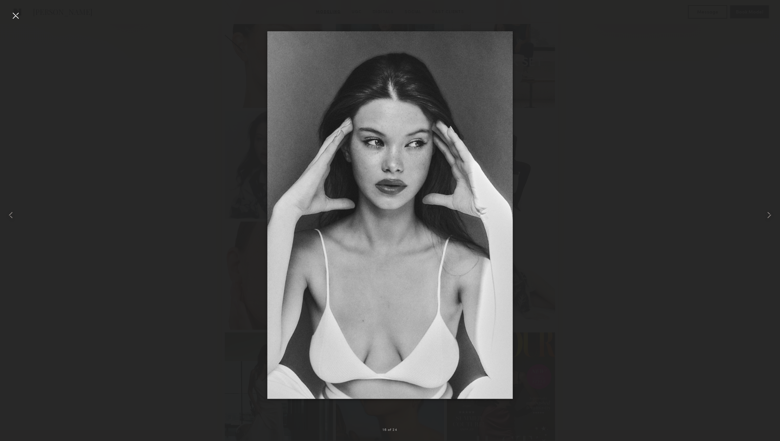
click at [18, 15] on div at bounding box center [15, 15] width 11 height 11
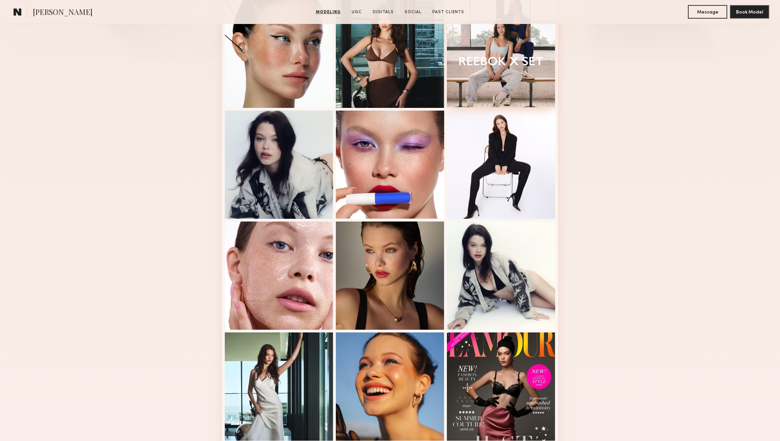
scroll to position [0, 0]
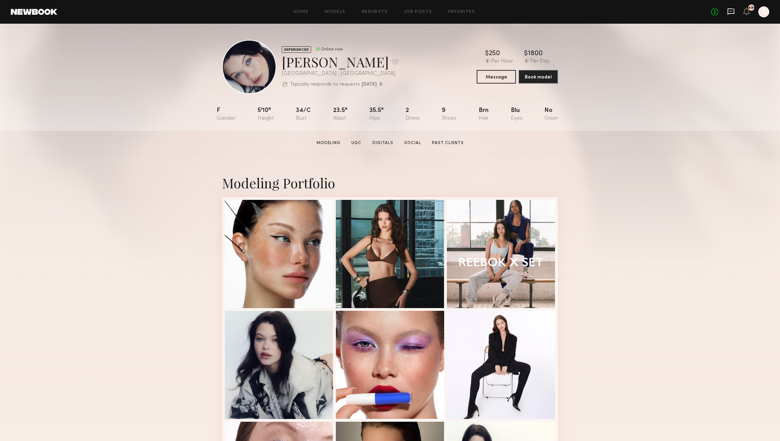
click at [732, 9] on icon at bounding box center [730, 11] width 7 height 7
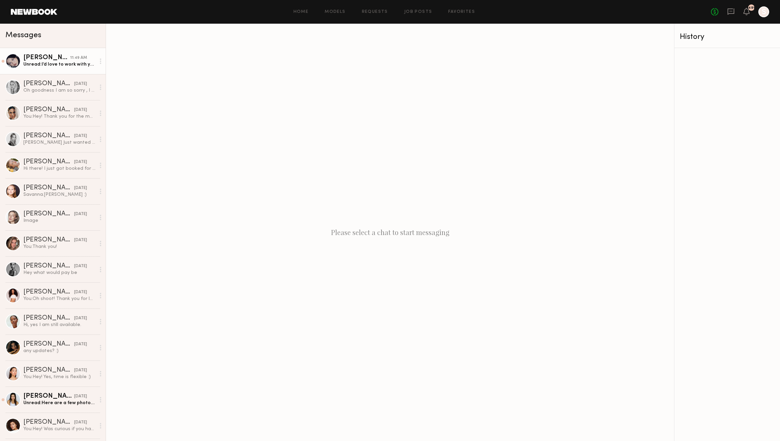
click at [63, 61] on div "[PERSON_NAME]" at bounding box center [46, 57] width 47 height 7
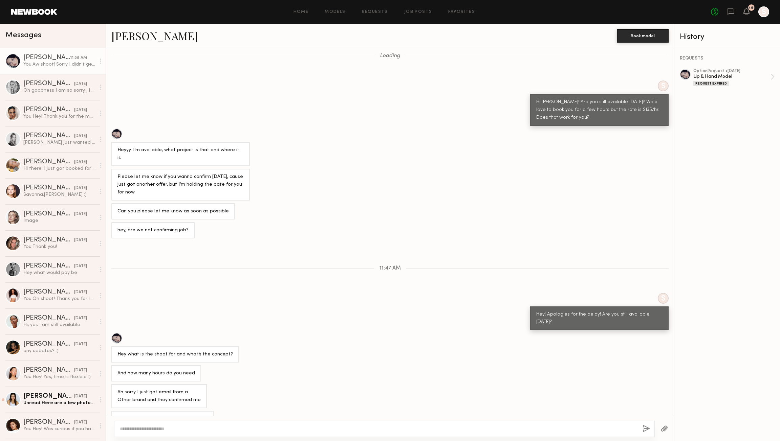
scroll to position [92, 0]
